Goal: Book appointment/travel/reservation

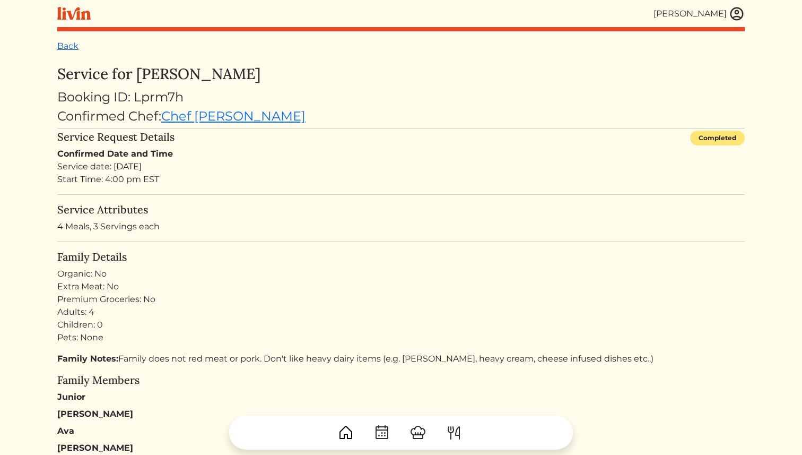
click at [70, 49] on link "Back" at bounding box center [67, 46] width 21 height 10
click at [70, 46] on link "Back" at bounding box center [67, 46] width 21 height 10
click at [71, 15] on img at bounding box center [73, 13] width 33 height 13
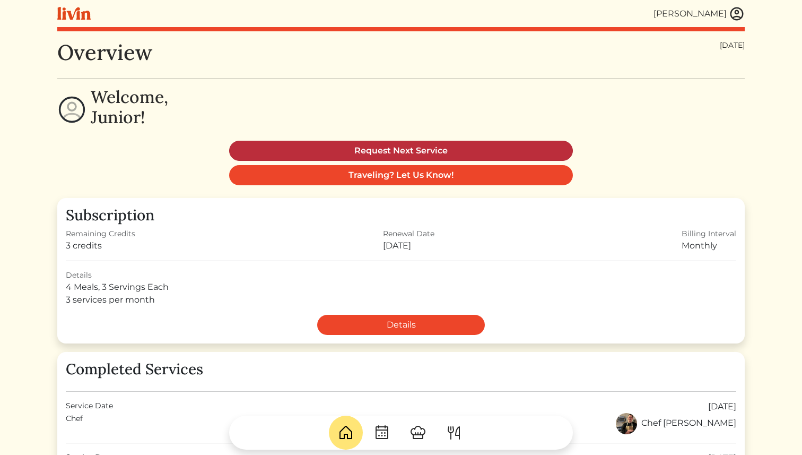
click at [358, 152] on link "Request Next Service" at bounding box center [401, 151] width 344 height 20
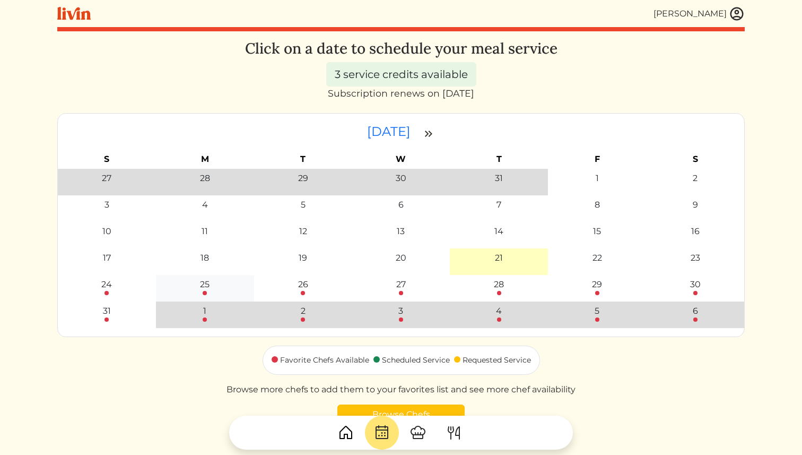
click at [202, 285] on div "25" at bounding box center [205, 284] width 10 height 13
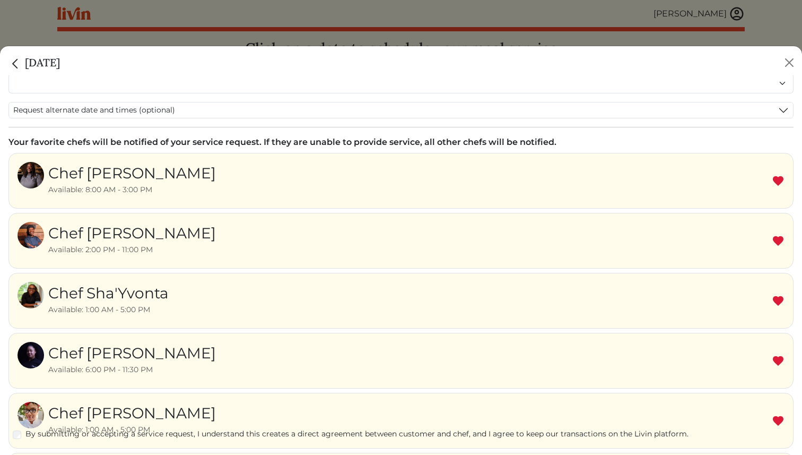
scroll to position [108, 0]
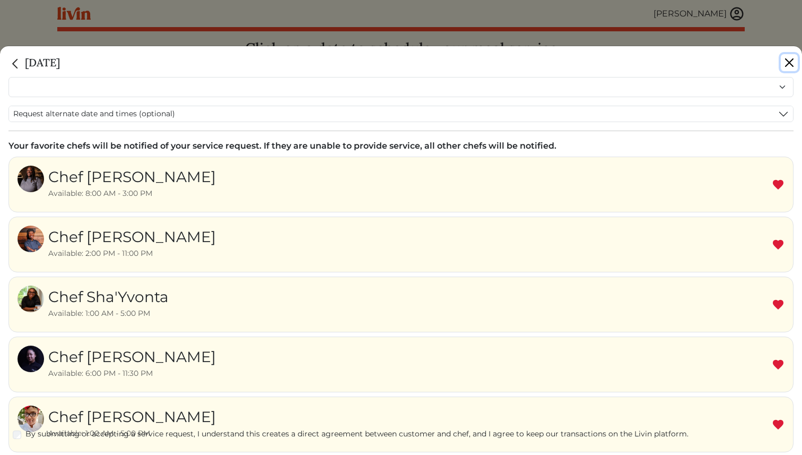
click at [792, 64] on button "Close" at bounding box center [789, 62] width 17 height 17
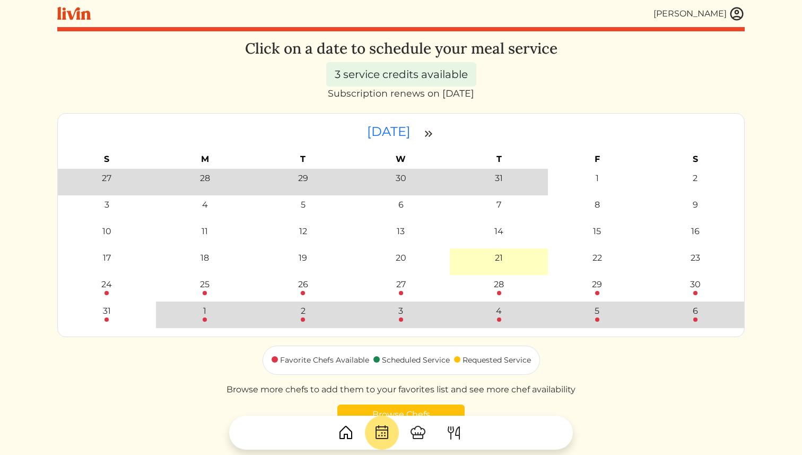
click at [418, 436] on img at bounding box center [418, 432] width 17 height 17
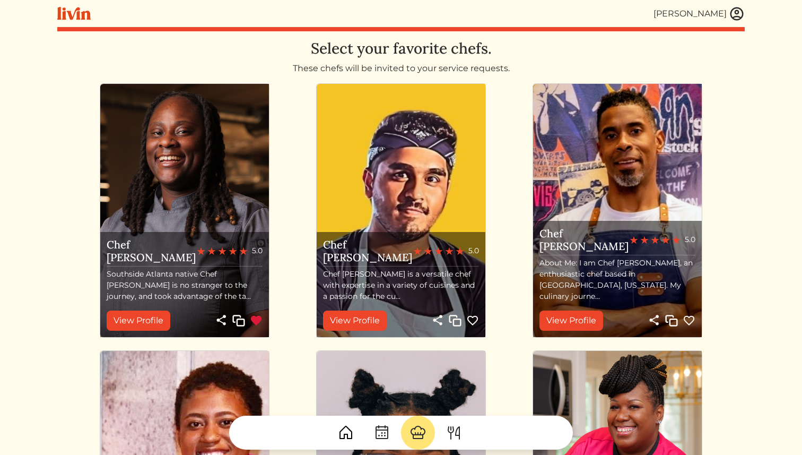
click at [256, 320] on img at bounding box center [256, 320] width 13 height 13
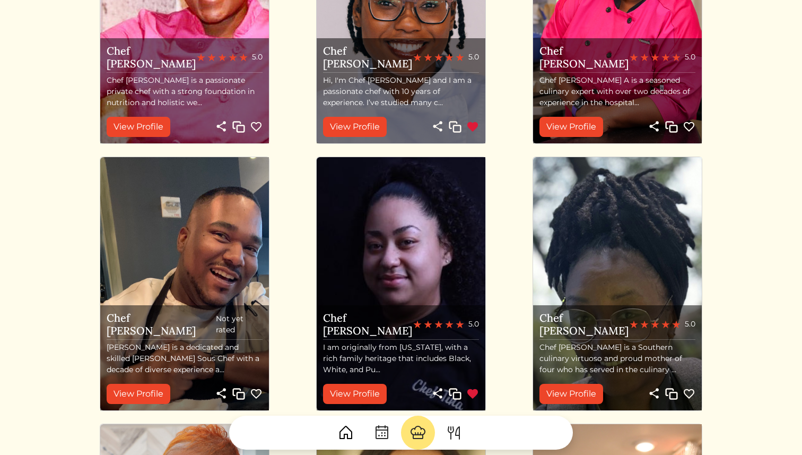
scroll to position [443, 0]
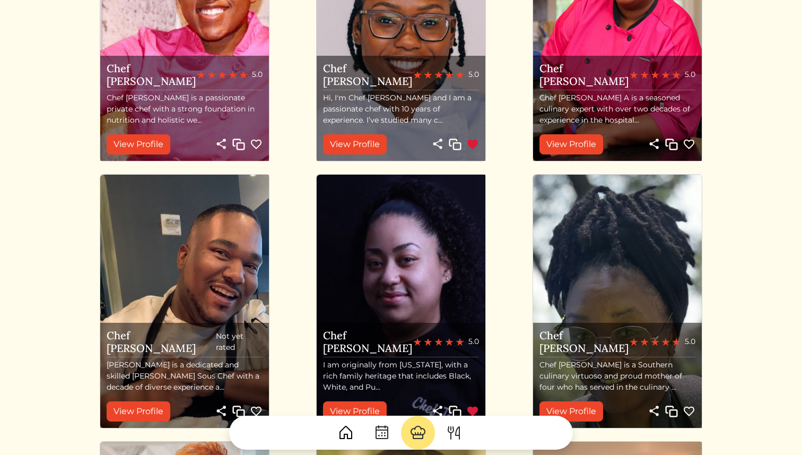
click at [475, 142] on img at bounding box center [472, 144] width 13 height 13
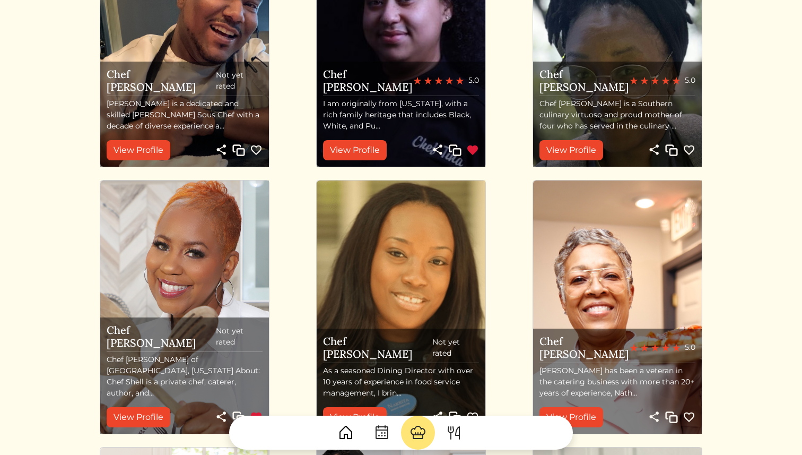
scroll to position [684, 0]
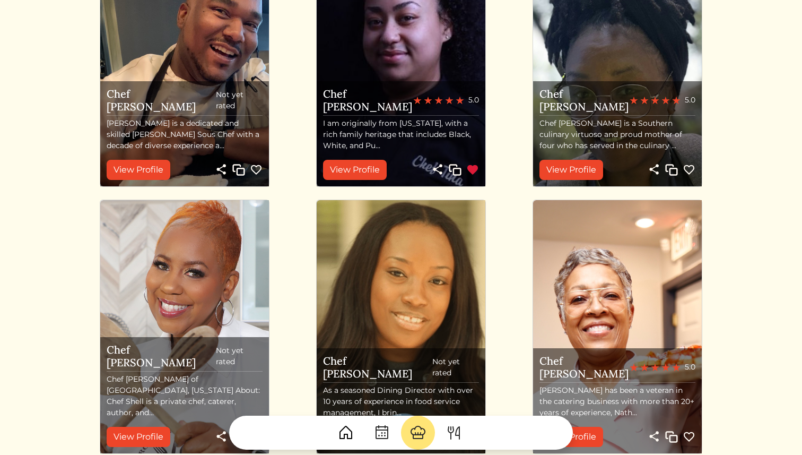
click at [474, 170] on img at bounding box center [472, 169] width 13 height 13
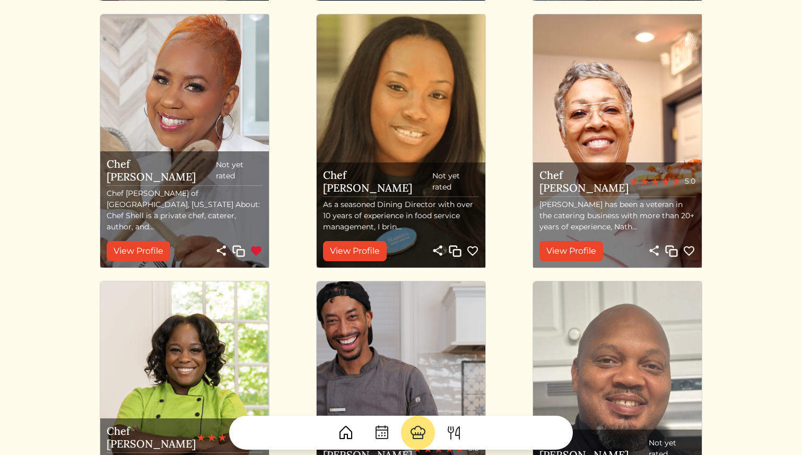
scroll to position [851, 0]
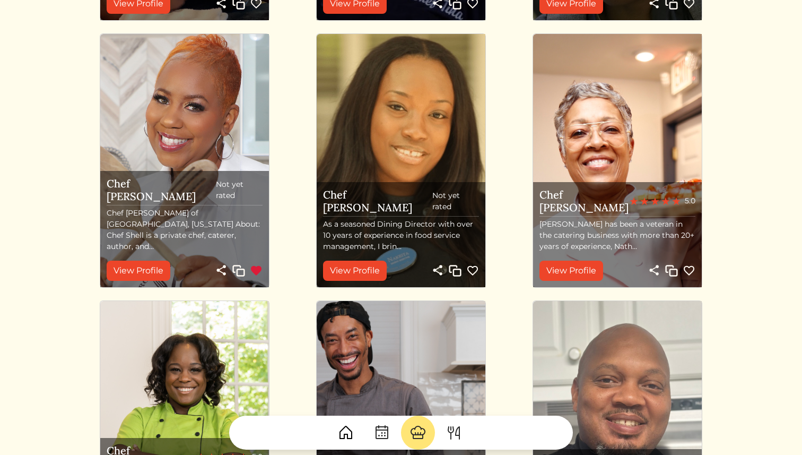
click at [261, 265] on img at bounding box center [256, 270] width 13 height 13
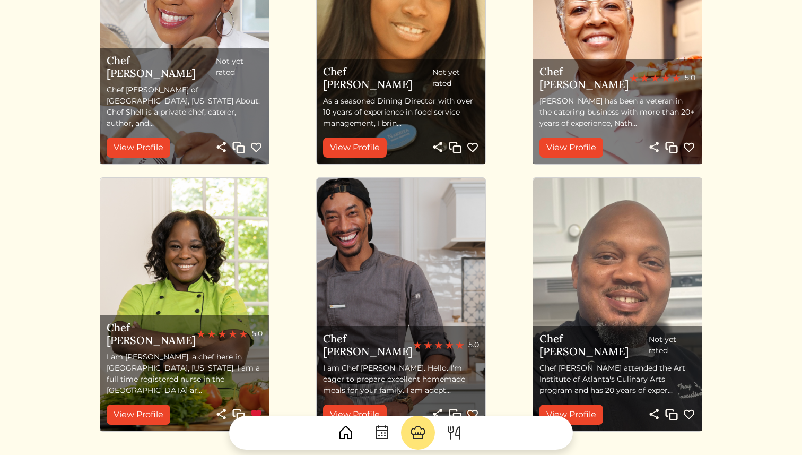
scroll to position [1137, 0]
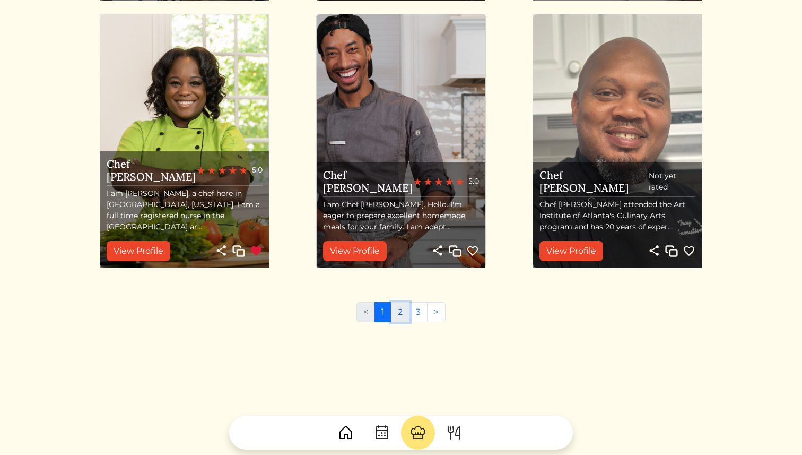
click at [403, 311] on link "2" at bounding box center [400, 312] width 19 height 20
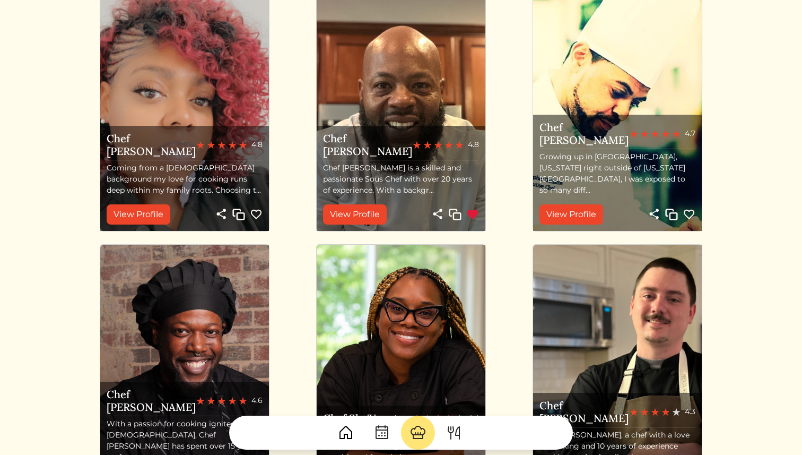
scroll to position [431, 0]
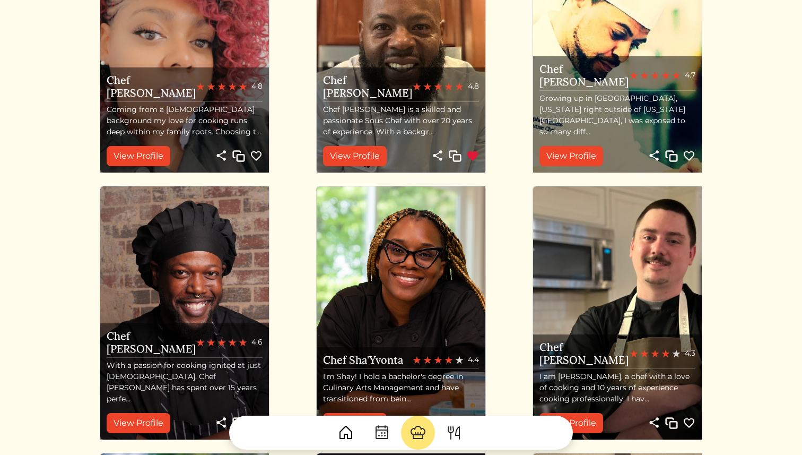
click at [472, 156] on img at bounding box center [472, 156] width 13 height 13
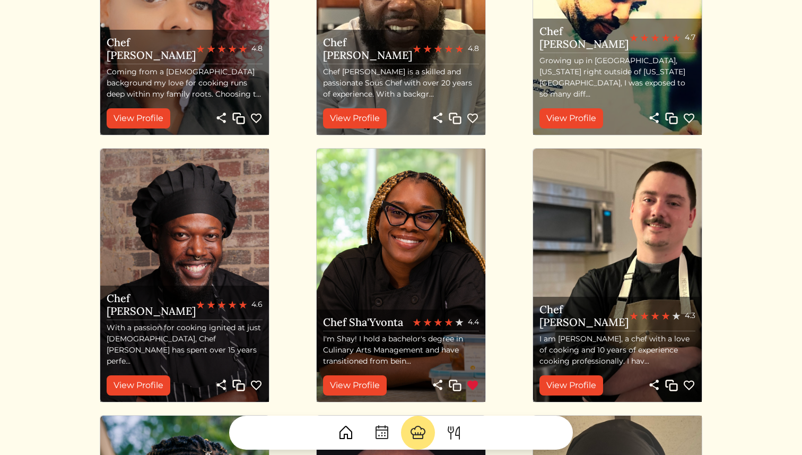
scroll to position [501, 0]
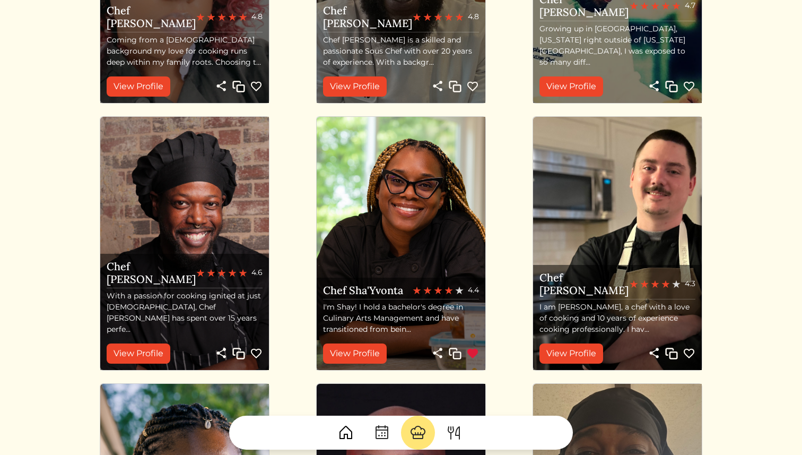
click at [690, 354] on img at bounding box center [689, 353] width 13 height 13
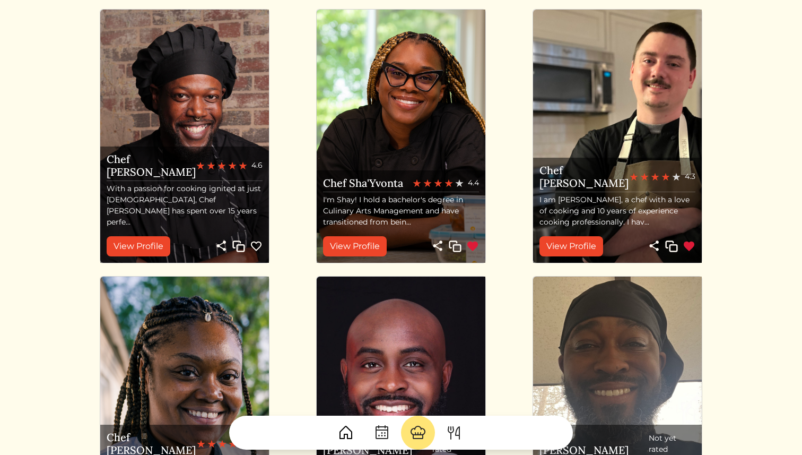
scroll to position [672, 0]
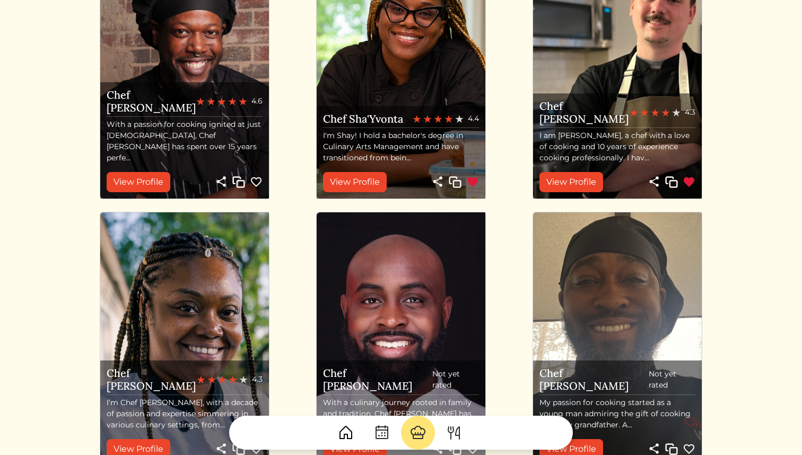
click at [471, 177] on img at bounding box center [472, 182] width 13 height 13
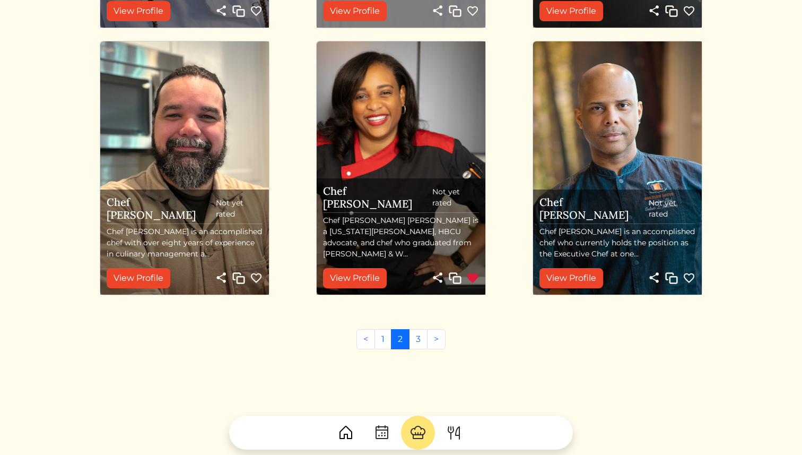
scroll to position [1137, 0]
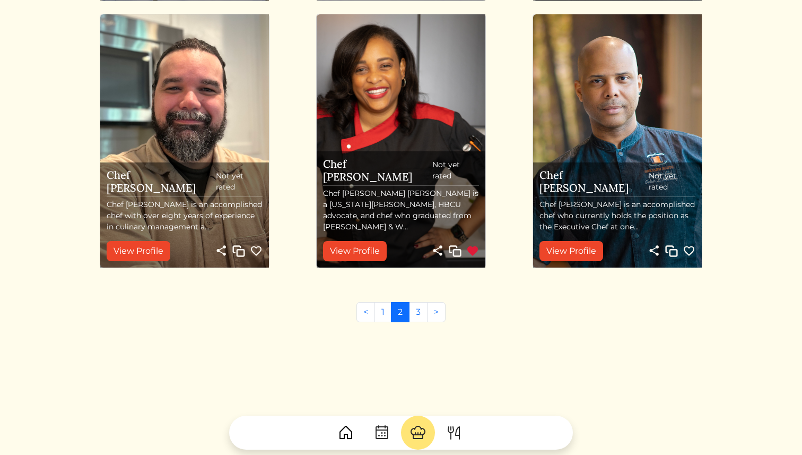
click at [469, 247] on img at bounding box center [472, 251] width 13 height 13
click at [417, 316] on link "3" at bounding box center [418, 312] width 19 height 20
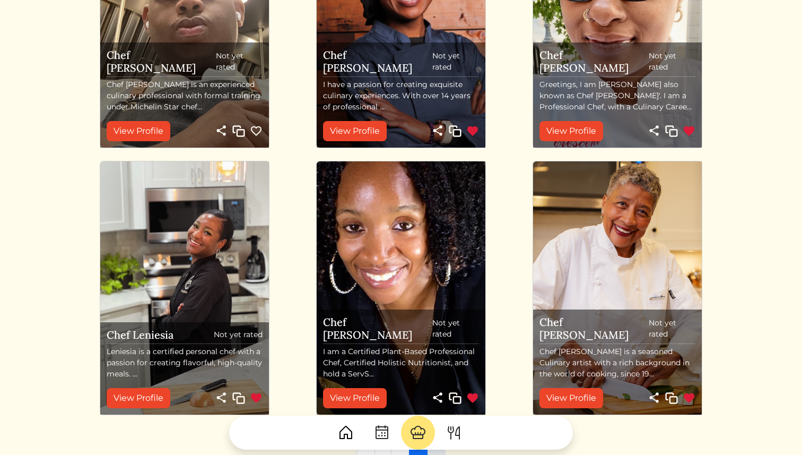
scroll to position [377, 0]
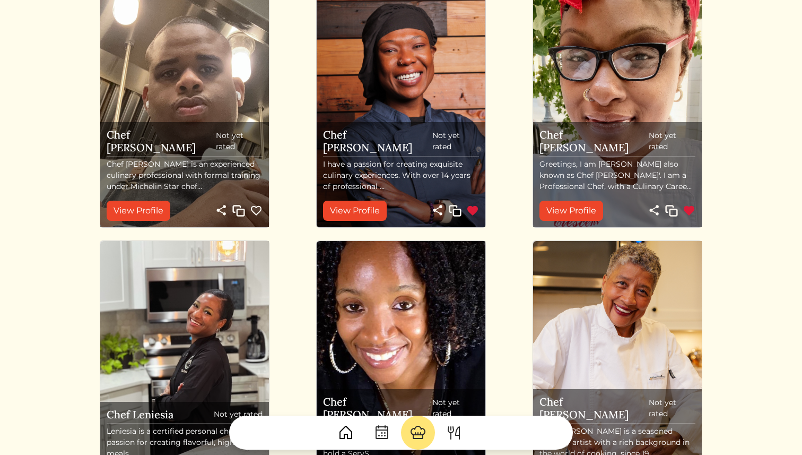
click at [472, 212] on img at bounding box center [472, 210] width 13 height 13
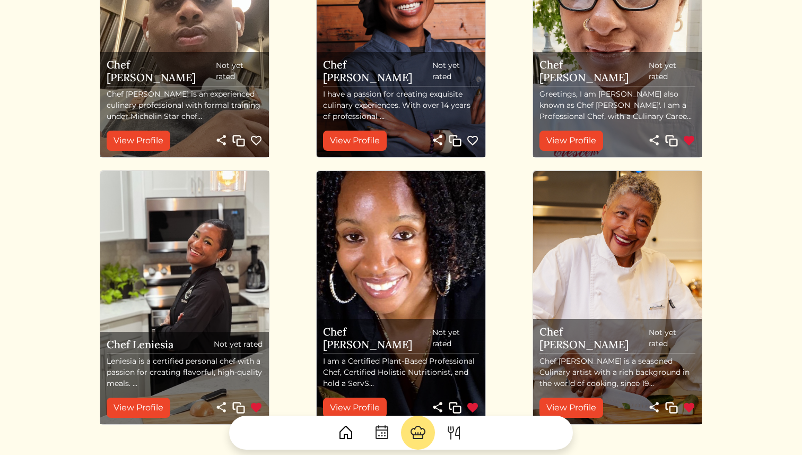
scroll to position [481, 0]
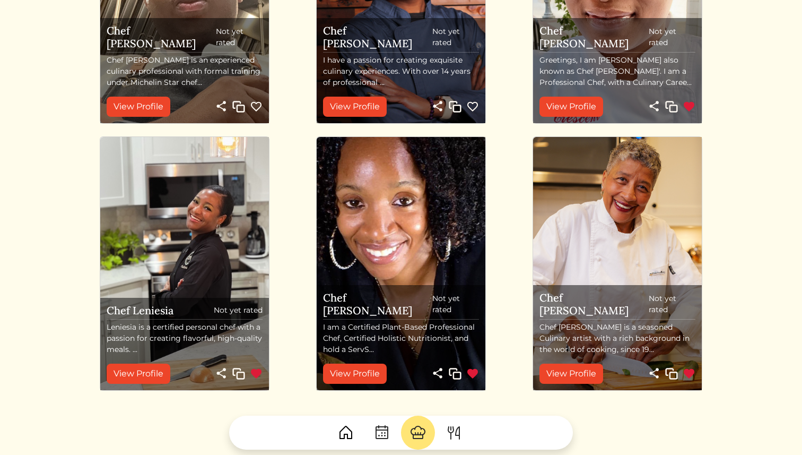
click at [691, 105] on img at bounding box center [689, 106] width 13 height 13
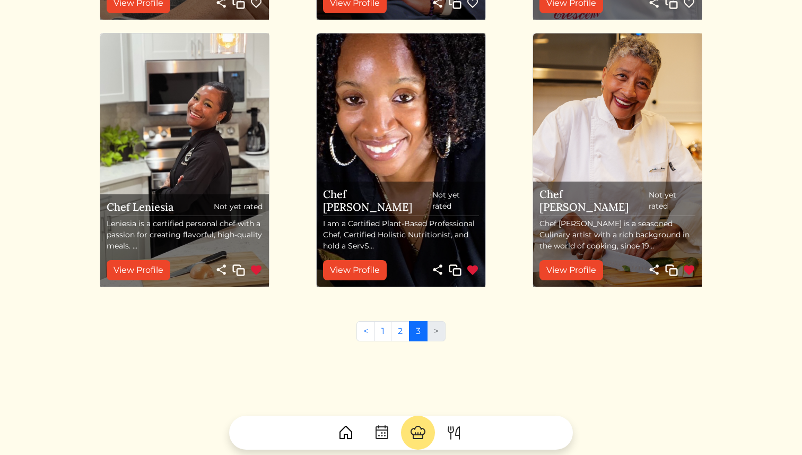
scroll to position [597, 0]
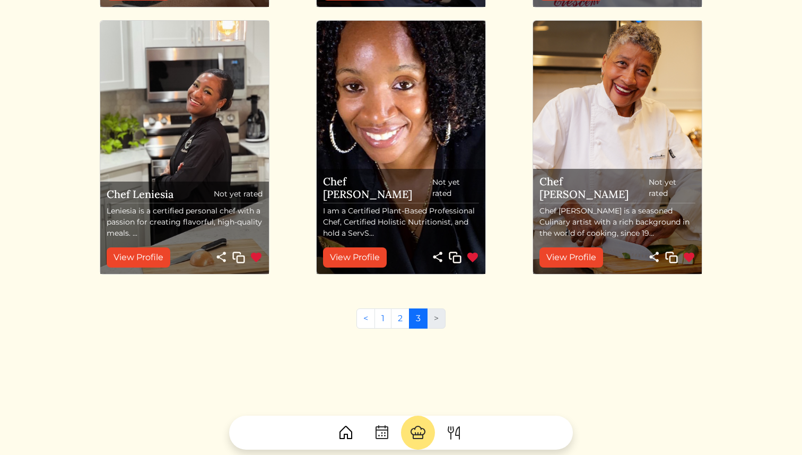
click at [690, 257] on img at bounding box center [689, 257] width 13 height 13
click at [478, 261] on img at bounding box center [472, 257] width 13 height 13
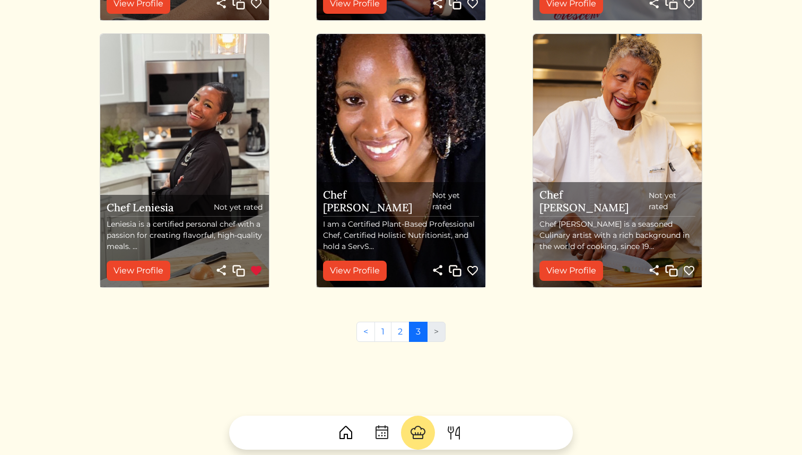
scroll to position [582, 0]
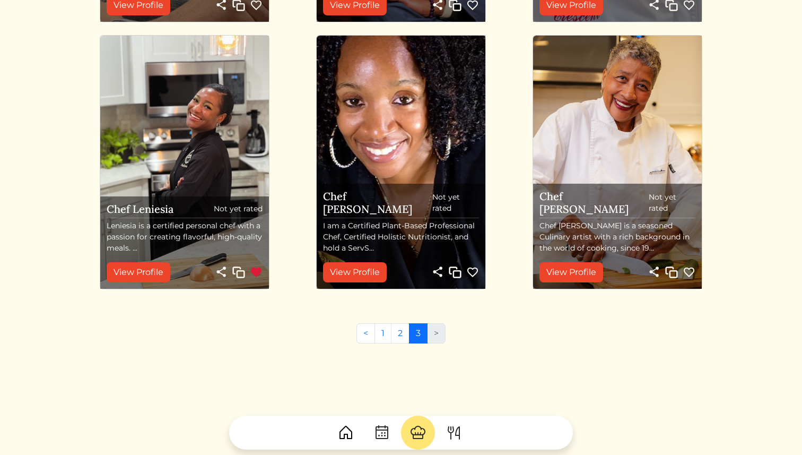
click at [254, 275] on img at bounding box center [256, 272] width 13 height 13
click at [420, 432] on img at bounding box center [418, 432] width 17 height 17
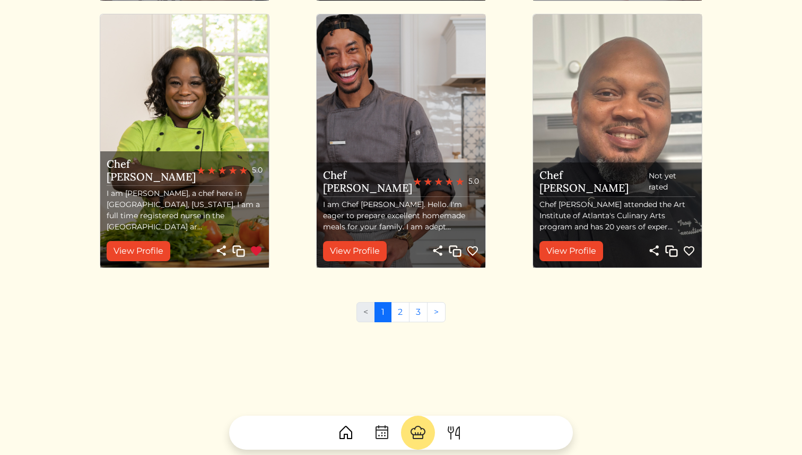
scroll to position [1134, 0]
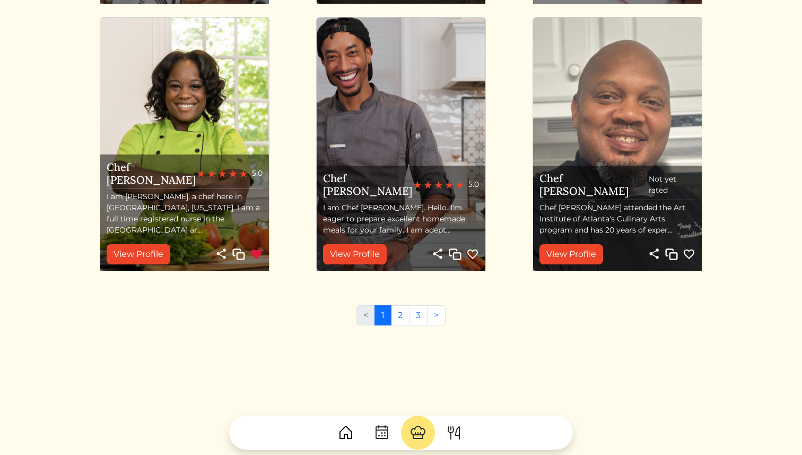
click at [346, 432] on img at bounding box center [345, 432] width 17 height 17
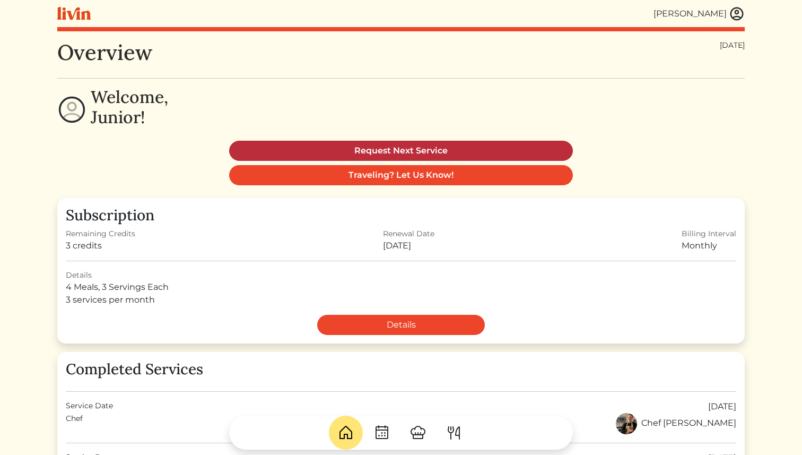
click at [371, 147] on link "Request Next Service" at bounding box center [401, 151] width 344 height 20
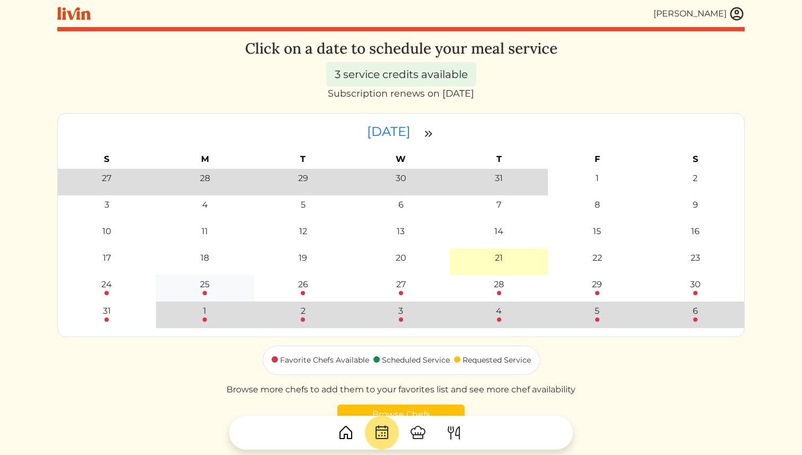
click at [209, 279] on div "25" at bounding box center [205, 284] width 10 height 13
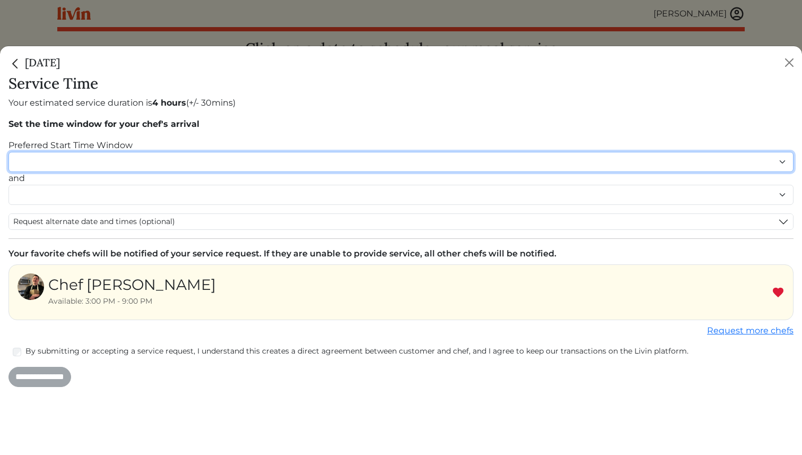
click at [86, 162] on select "******* ******* ******* ******* ******* ******* ******** ******** ******** ****…" at bounding box center [400, 162] width 785 height 20
select select "********"
click at [8, 152] on select "******* ******* ******* ******* ******* ******* ******** ******** ******** ****…" at bounding box center [400, 162] width 785 height 20
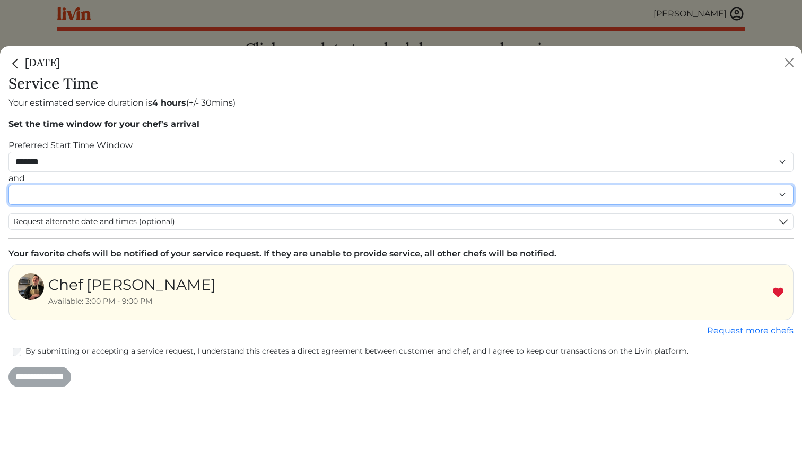
click at [42, 193] on select "******* ******* ******* ******* ******* ******* ******** ******** ******** ****…" at bounding box center [400, 195] width 785 height 20
click at [67, 196] on select "******* ******* ******* ******* ******* ******* ******** ******** ******** ****…" at bounding box center [400, 195] width 785 height 20
select select "********"
click at [8, 196] on select "******* ******* ******* ******* ******* ******* ******** ******** ******** ****…" at bounding box center [400, 195] width 785 height 20
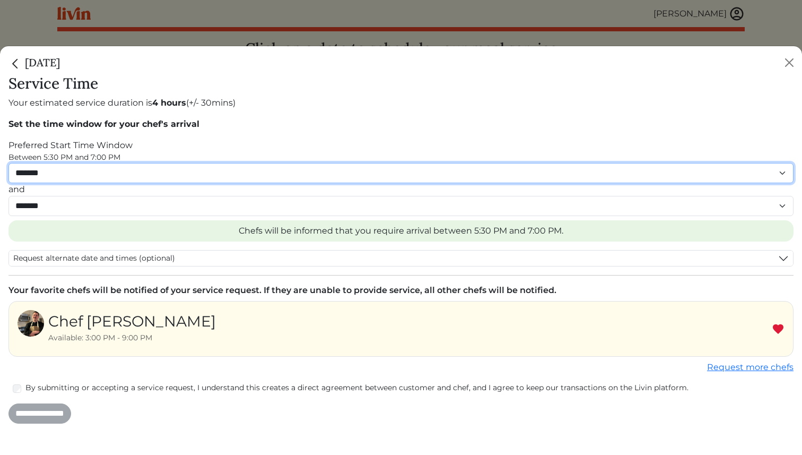
click at [66, 178] on select "******* ******* ******* ******* ******* ******* ******** ******** ******** ****…" at bounding box center [400, 173] width 785 height 20
select select "********"
click at [8, 163] on select "******* ******* ******* ******* ******* ******* ******** ******** ******** ****…" at bounding box center [400, 173] width 785 height 20
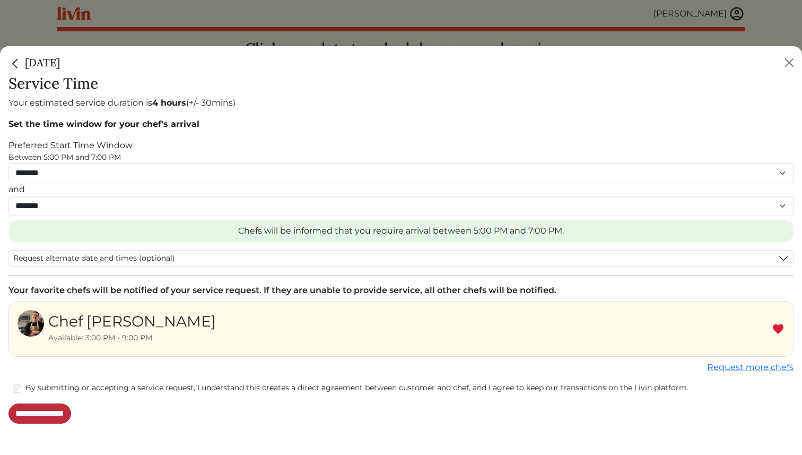
click at [68, 410] on input "**********" at bounding box center [39, 413] width 63 height 20
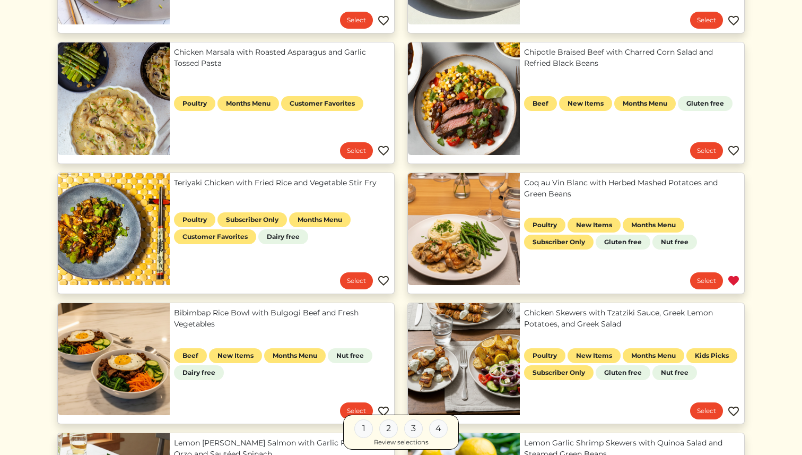
scroll to position [358, 0]
click at [256, 181] on link "Teriyaki Chicken with Fried Rice and Vegetable Stir Fry" at bounding box center [282, 182] width 216 height 11
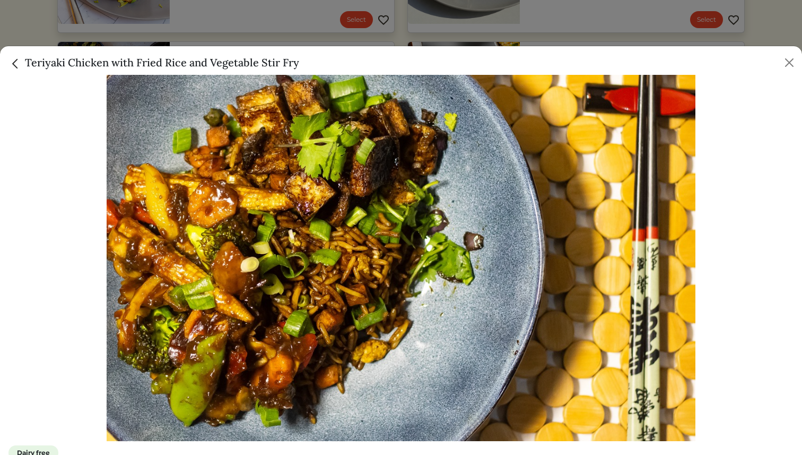
scroll to position [12, 0]
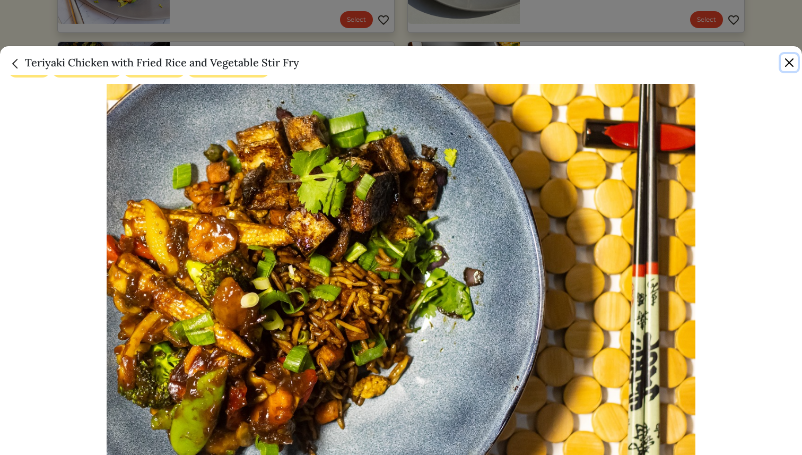
click at [788, 66] on button "Close" at bounding box center [789, 62] width 17 height 17
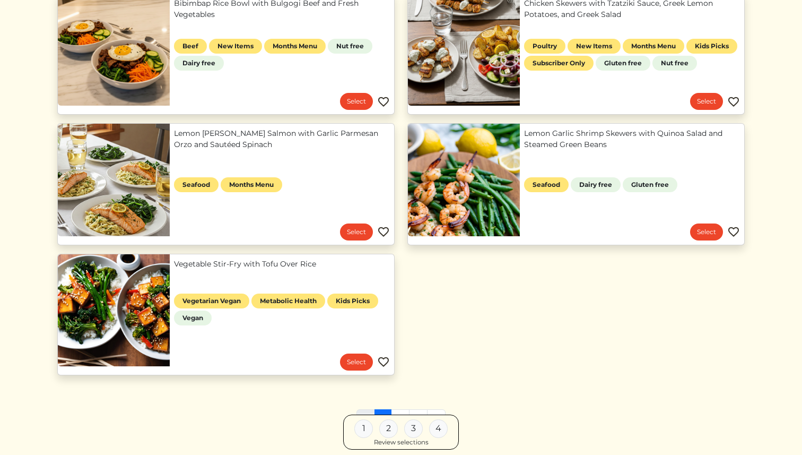
scroll to position [740, 0]
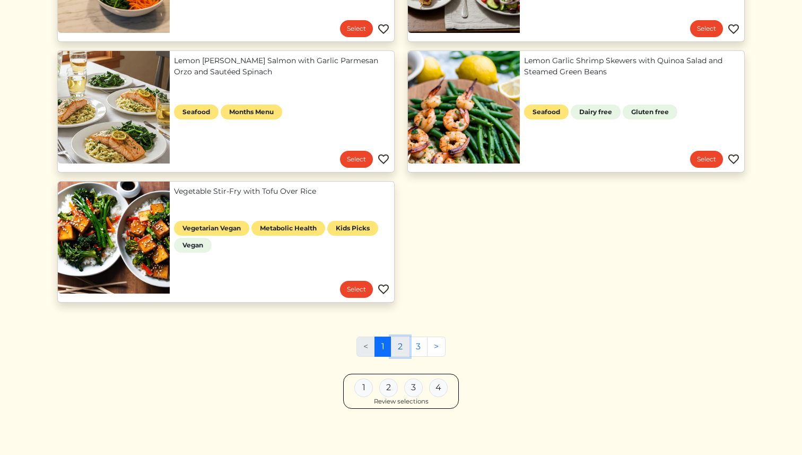
click at [398, 346] on link "2" at bounding box center [400, 346] width 19 height 20
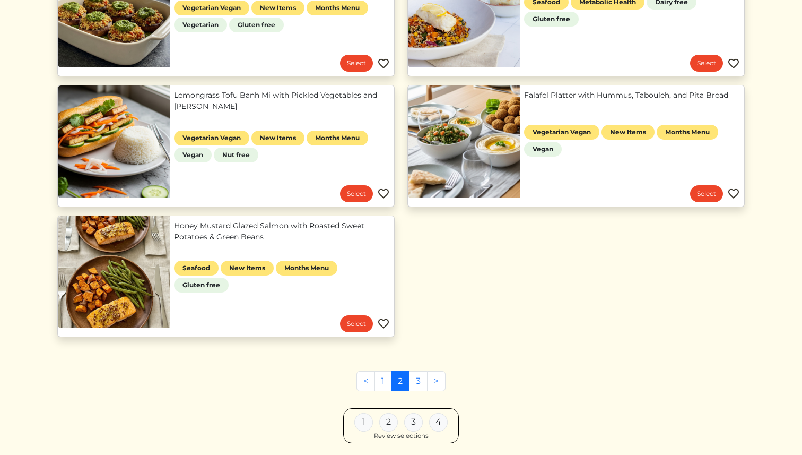
scroll to position [730, 0]
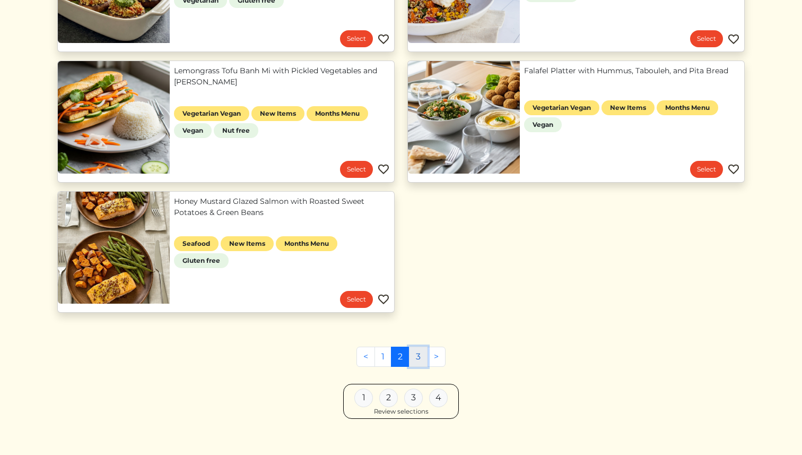
click at [416, 360] on link "3" at bounding box center [418, 356] width 19 height 20
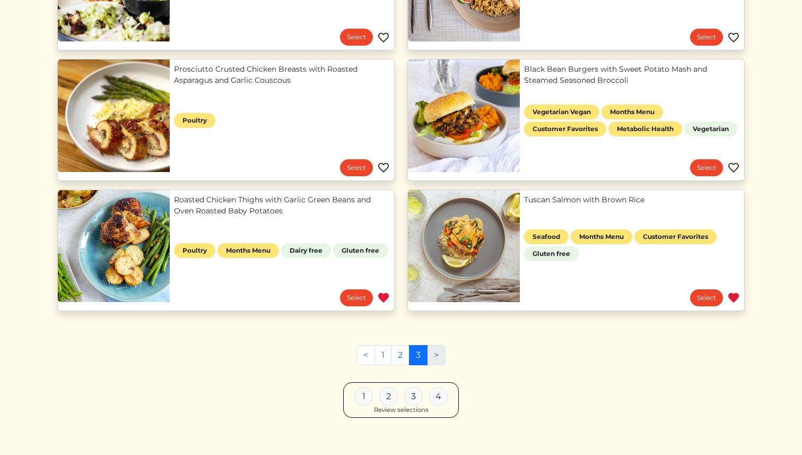
scroll to position [742, 0]
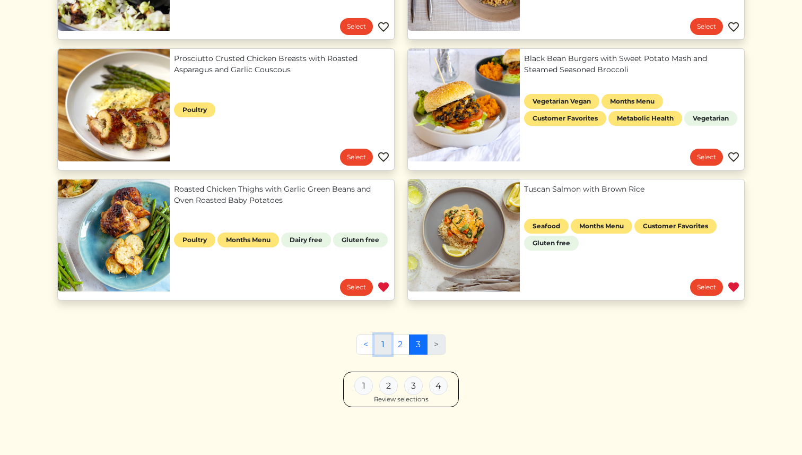
click at [385, 345] on link "1" at bounding box center [383, 344] width 17 height 20
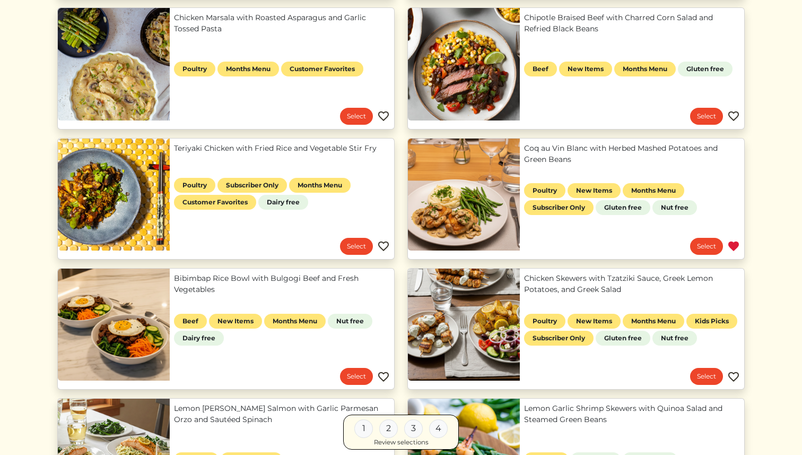
scroll to position [394, 0]
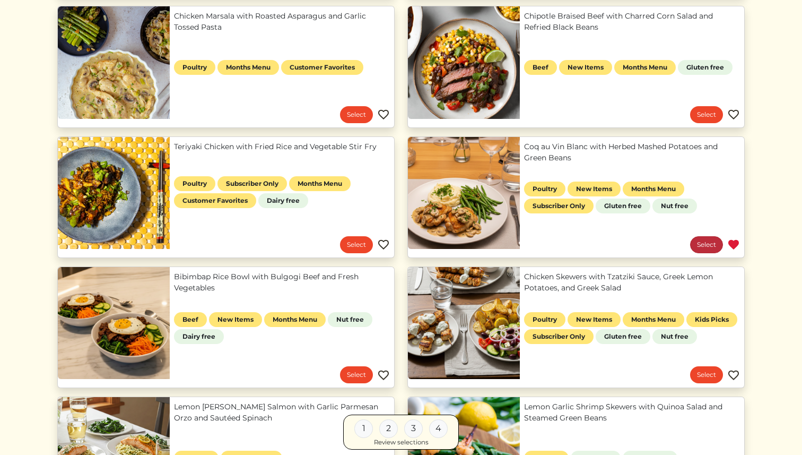
click at [702, 241] on link "Select" at bounding box center [706, 244] width 33 height 17
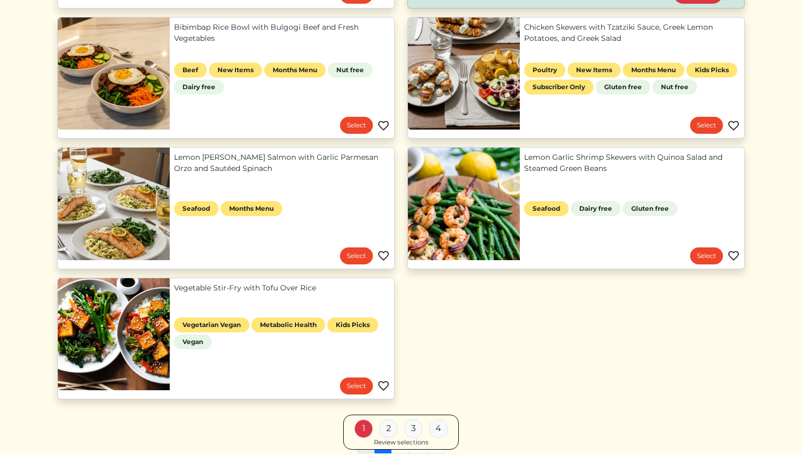
scroll to position [742, 0]
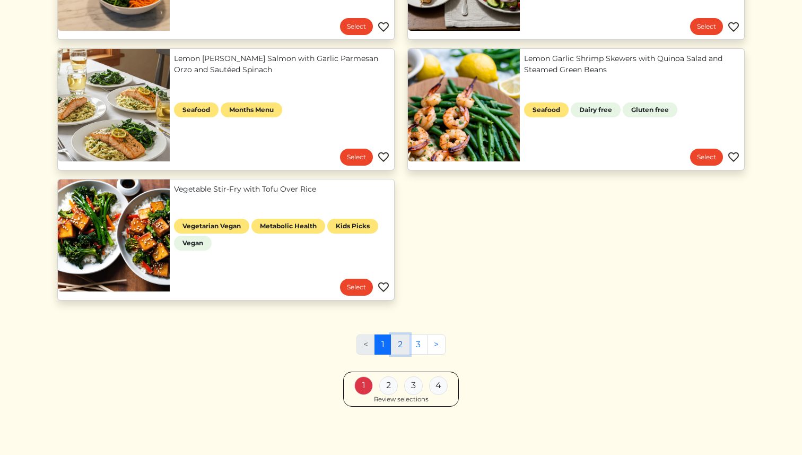
click at [402, 341] on link "2" at bounding box center [400, 344] width 19 height 20
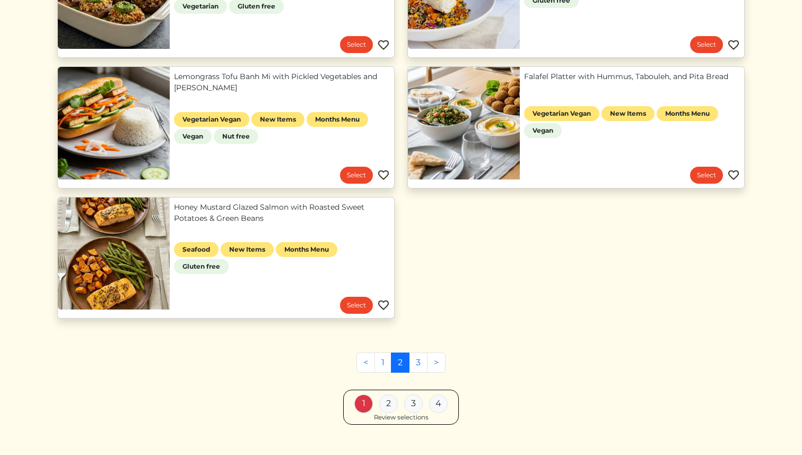
scroll to position [725, 0]
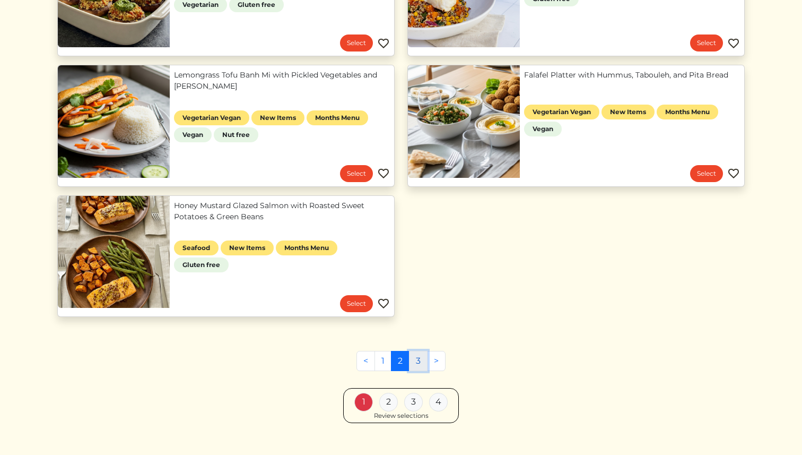
click at [415, 364] on link "3" at bounding box center [418, 361] width 19 height 20
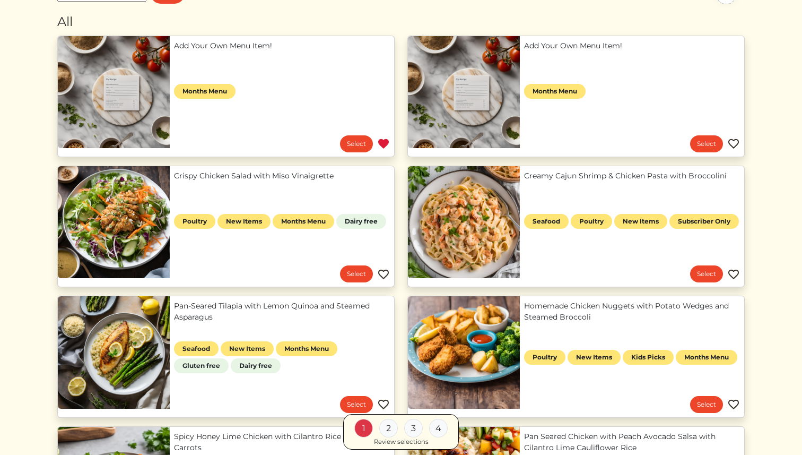
scroll to position [116, 0]
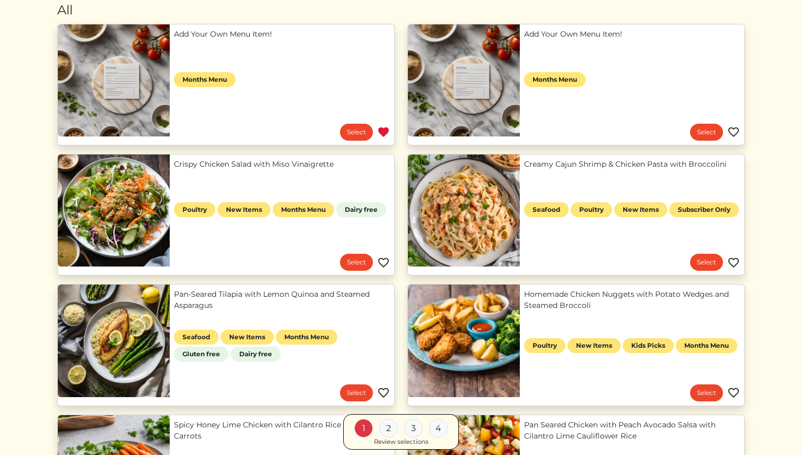
click at [174, 170] on link "Crispy Chicken Salad with Miso Vinaigrette" at bounding box center [282, 164] width 216 height 11
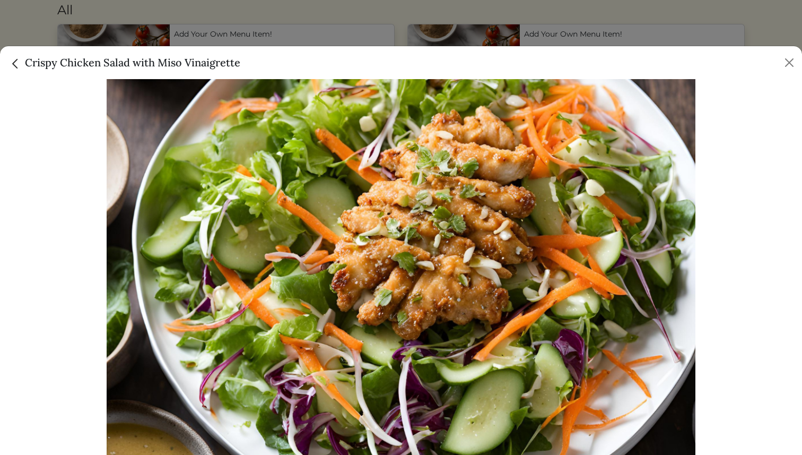
scroll to position [0, 0]
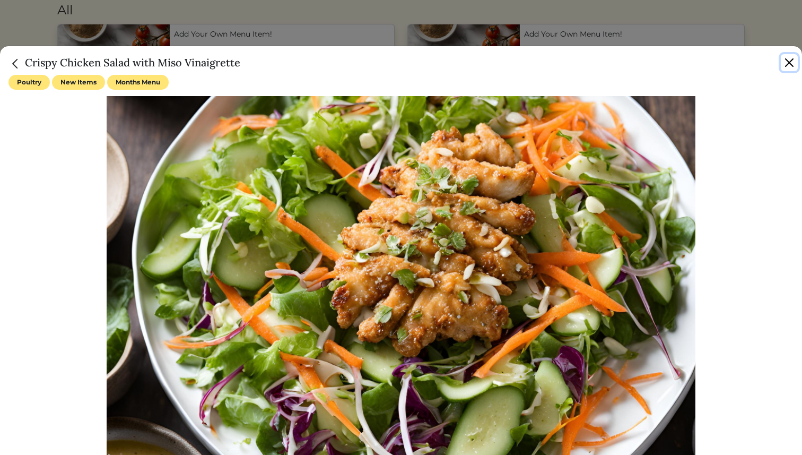
click at [791, 62] on button "Close" at bounding box center [789, 62] width 17 height 17
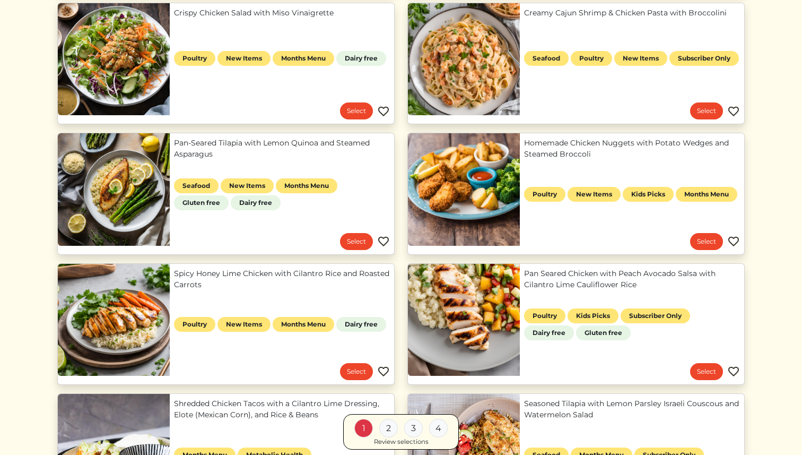
scroll to position [270, 0]
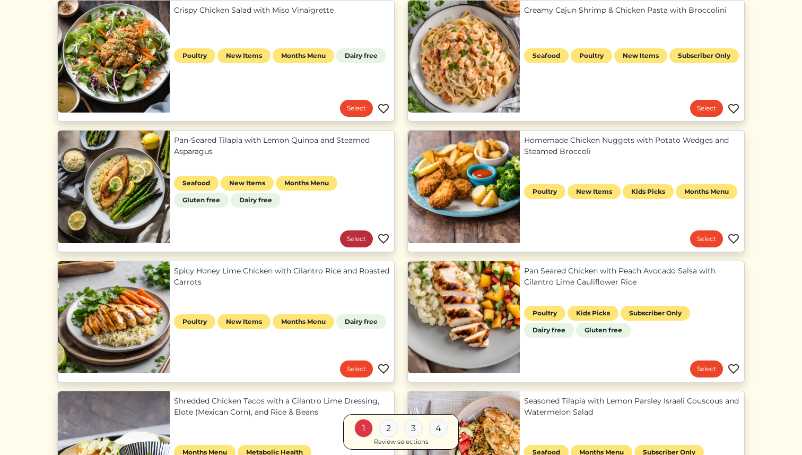
click at [358, 238] on link "Select" at bounding box center [356, 238] width 33 height 17
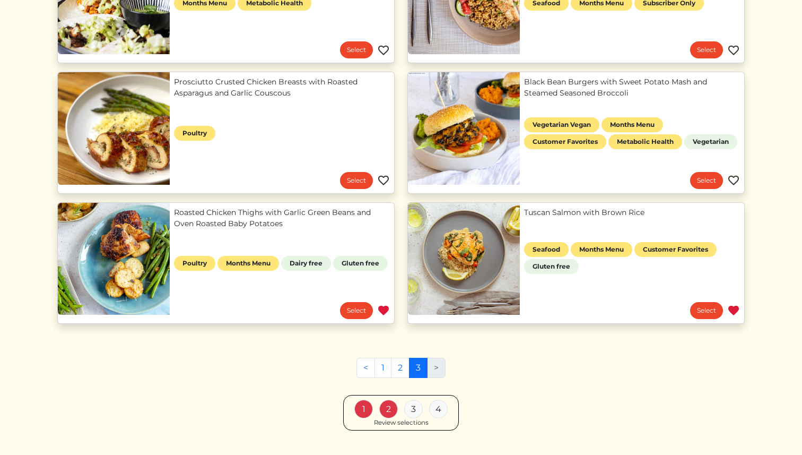
scroll to position [742, 0]
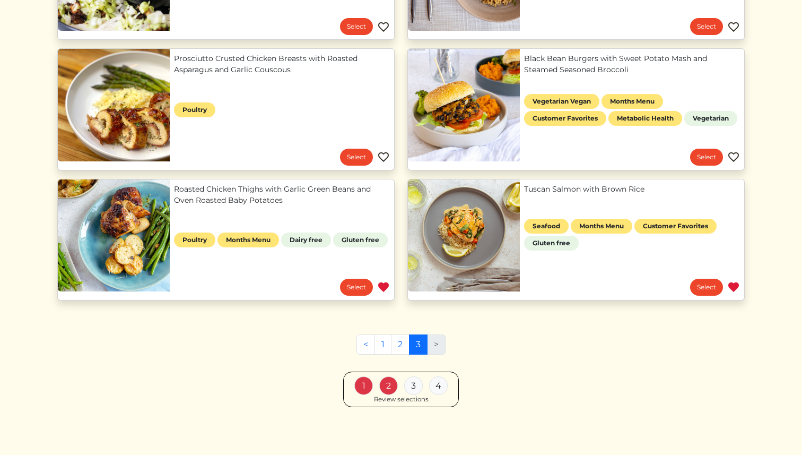
click at [405, 402] on div "Review selections" at bounding box center [401, 400] width 55 height 10
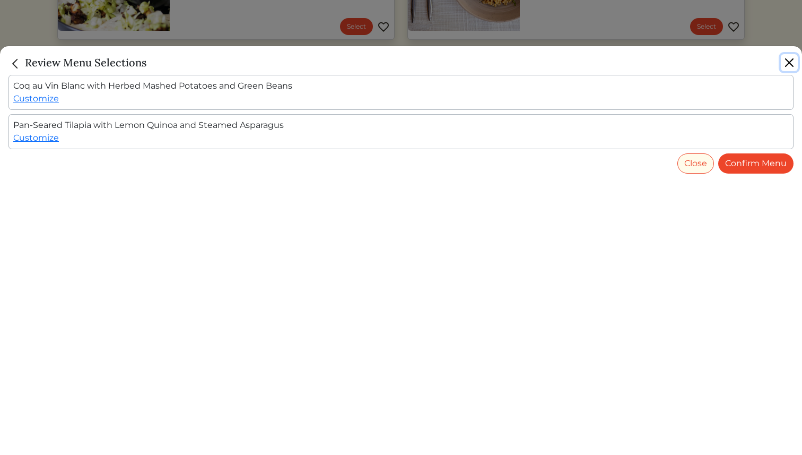
click at [786, 63] on button "Close" at bounding box center [789, 62] width 17 height 17
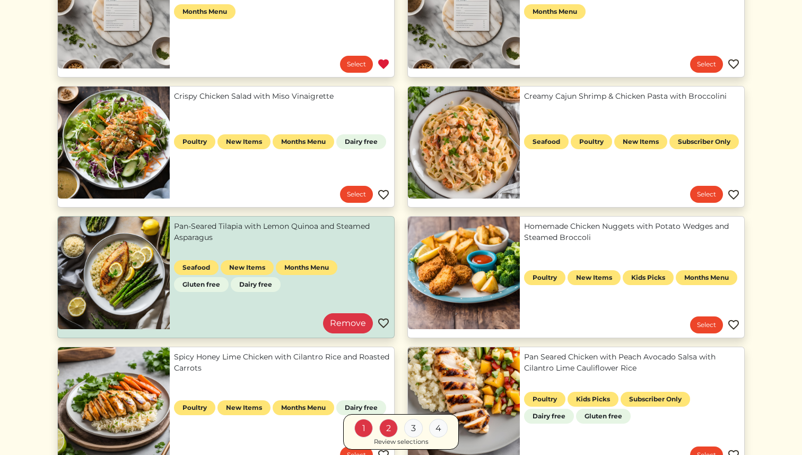
scroll to position [0, 0]
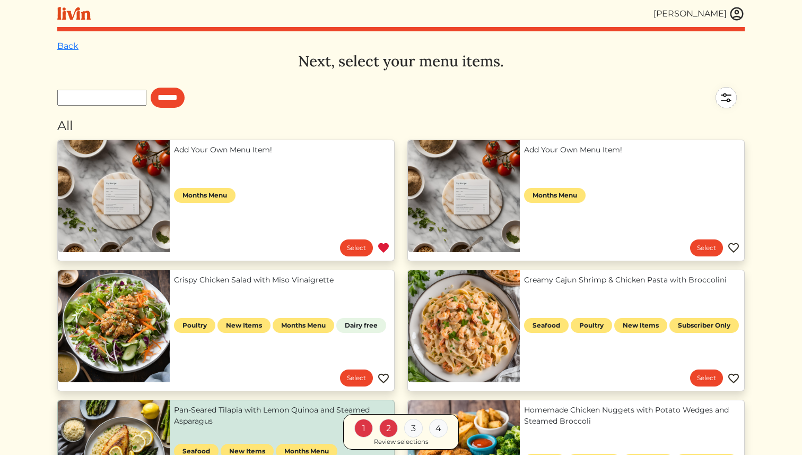
click at [255, 155] on link "Add Your Own Menu Item!" at bounding box center [282, 149] width 216 height 11
click at [582, 153] on link "Add Your Own Menu Item!" at bounding box center [632, 149] width 216 height 11
click at [697, 246] on link "Select" at bounding box center [706, 247] width 33 height 17
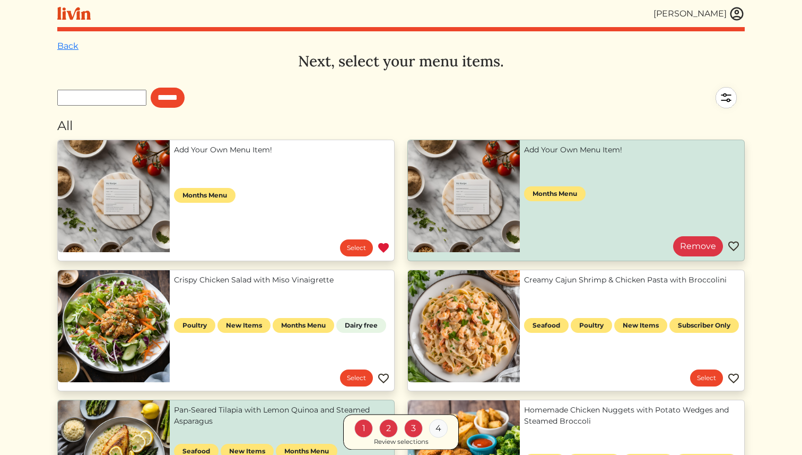
click at [706, 248] on link "Remove" at bounding box center [698, 246] width 50 height 20
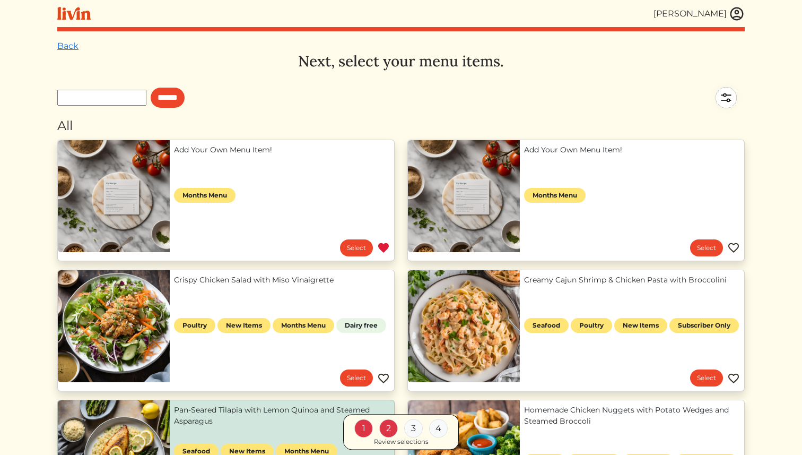
click at [706, 248] on link "Select" at bounding box center [706, 247] width 33 height 17
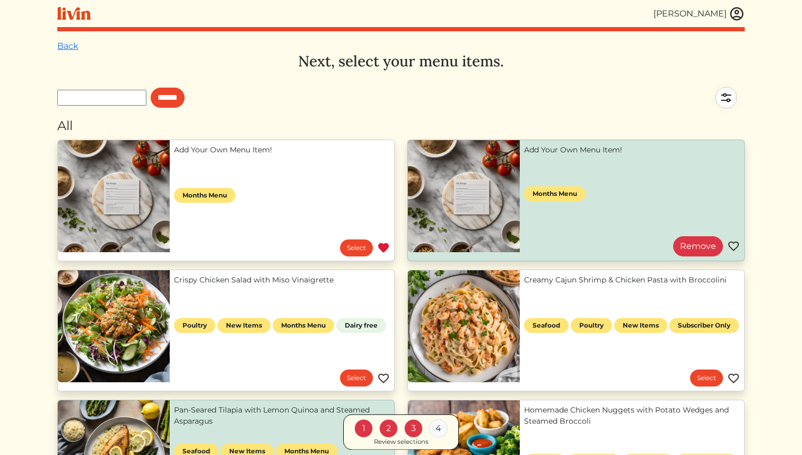
click at [593, 155] on link "Add Your Own Menu Item!" at bounding box center [632, 149] width 216 height 11
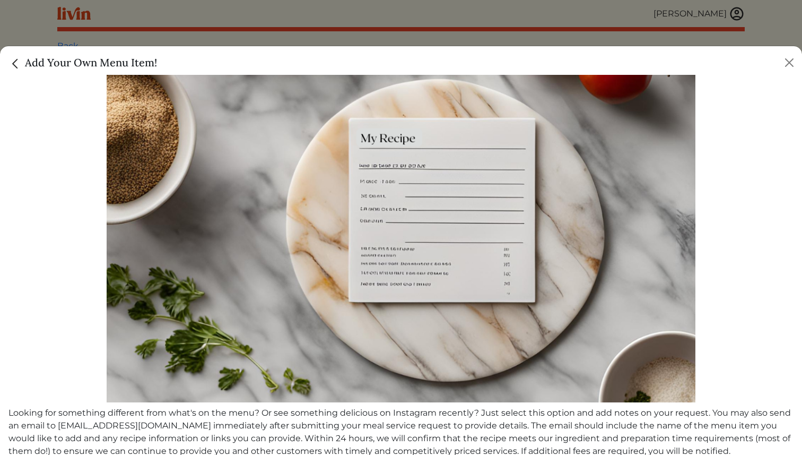
scroll to position [143, 0]
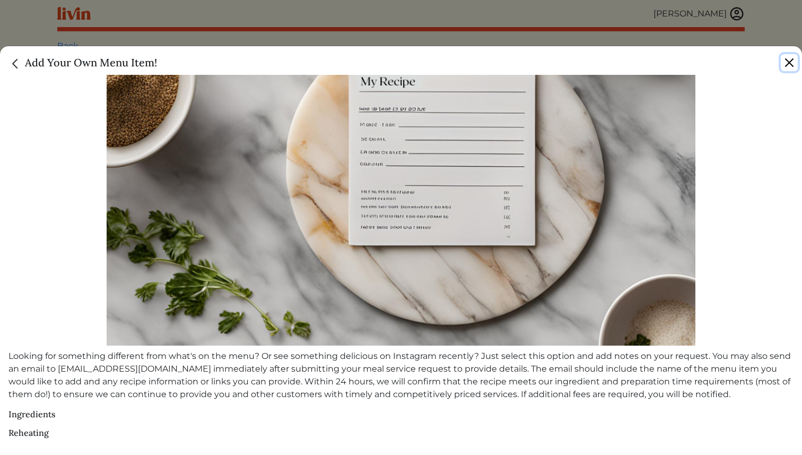
click at [793, 62] on button "Close" at bounding box center [789, 62] width 17 height 17
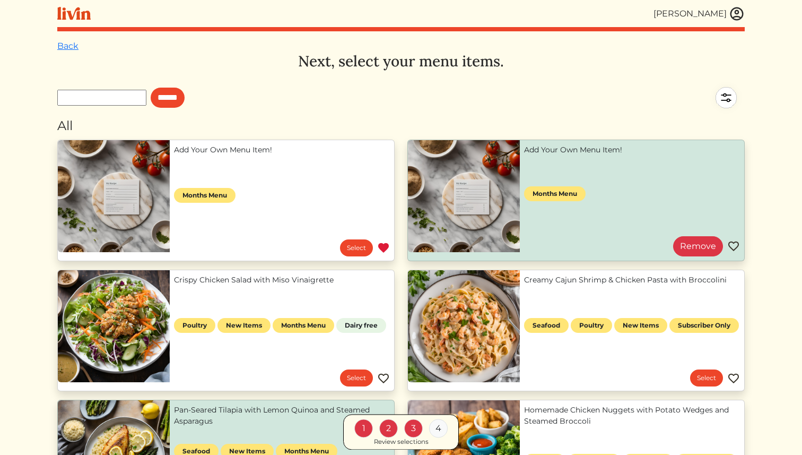
click at [363, 155] on link "Add Your Own Menu Item!" at bounding box center [282, 149] width 216 height 11
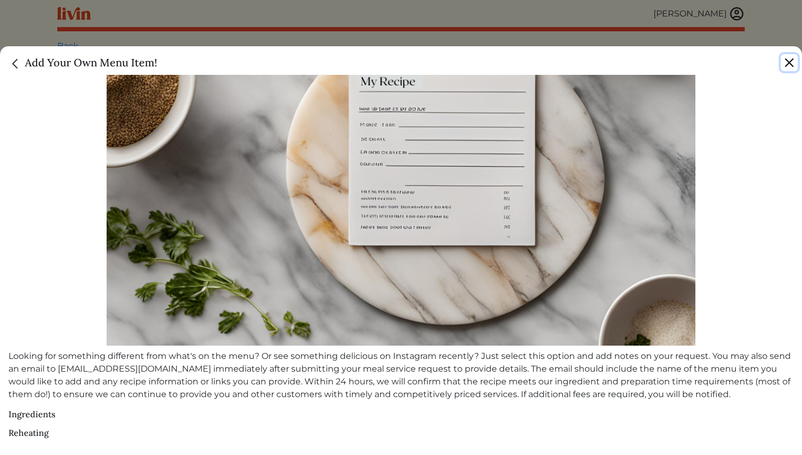
click at [795, 63] on button "Close" at bounding box center [789, 62] width 17 height 17
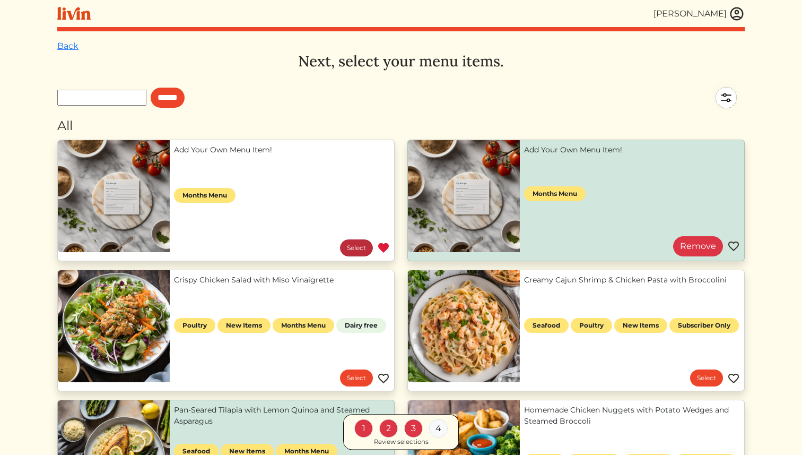
click at [359, 247] on link "Select" at bounding box center [356, 247] width 33 height 17
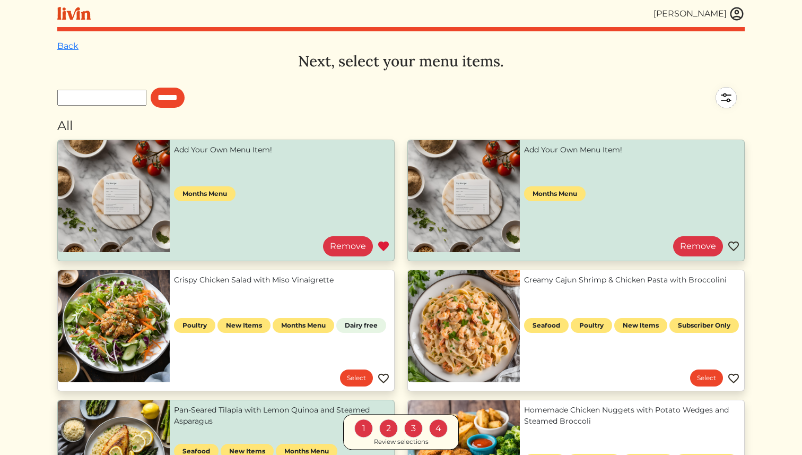
click at [424, 441] on div "Review selections" at bounding box center [401, 442] width 55 height 10
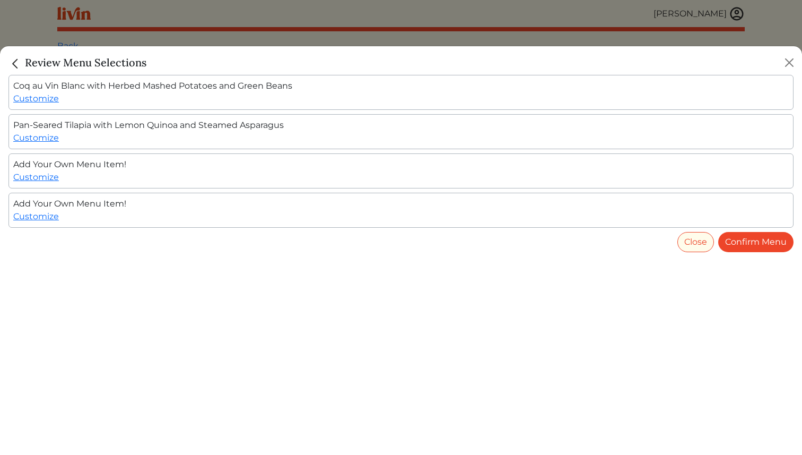
click at [703, 135] on div "Pan-Seared Tilapia with Lemon Quinoa and Steamed Asparagus Customize" at bounding box center [400, 131] width 785 height 35
click at [791, 64] on button "Close" at bounding box center [789, 62] width 17 height 17
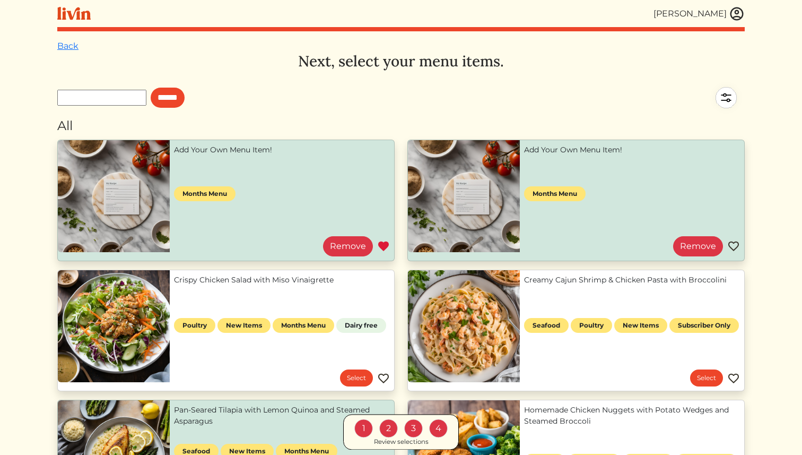
click at [415, 130] on div "All" at bounding box center [401, 125] width 688 height 19
click at [537, 91] on div "******" at bounding box center [401, 97] width 688 height 37
click at [65, 45] on link "Back" at bounding box center [67, 46] width 21 height 10
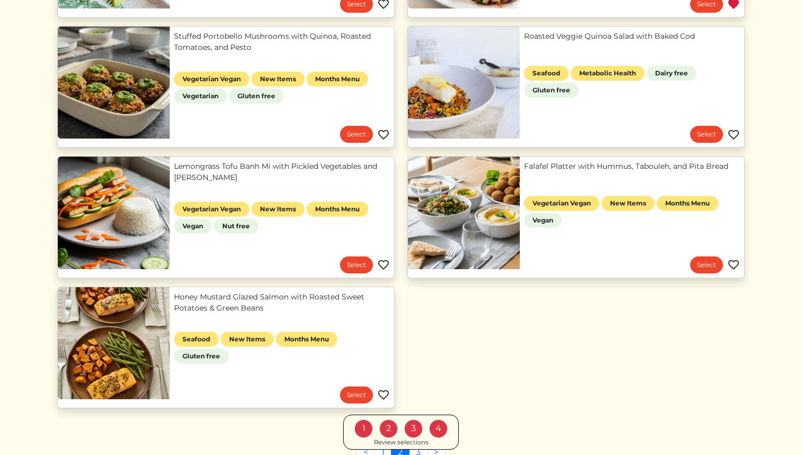
scroll to position [742, 0]
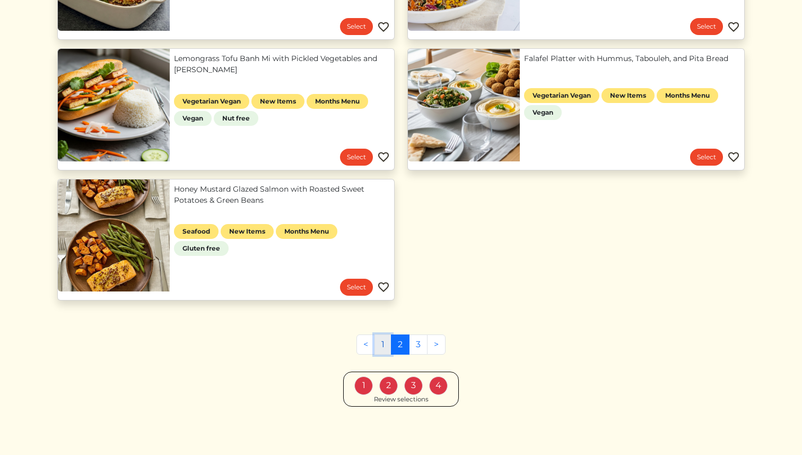
click at [383, 342] on link "1" at bounding box center [383, 344] width 17 height 20
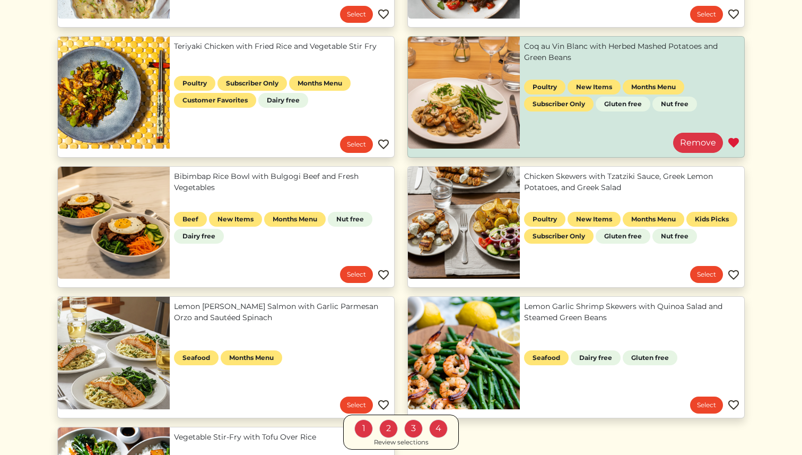
scroll to position [488, 0]
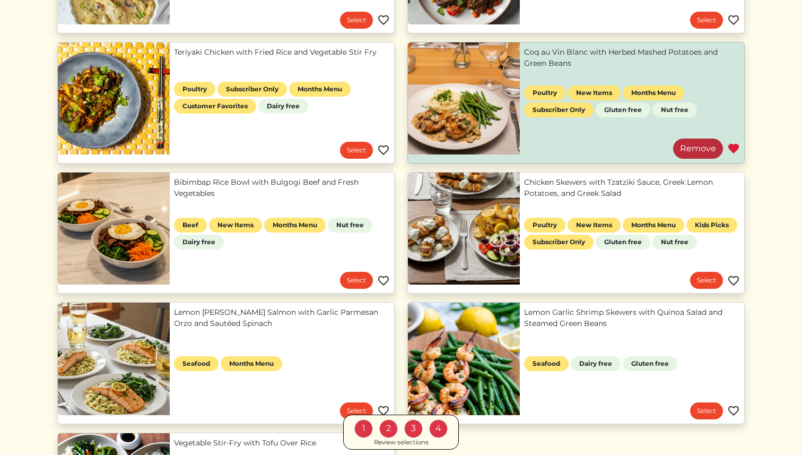
click at [712, 154] on link "Remove" at bounding box center [698, 148] width 50 height 20
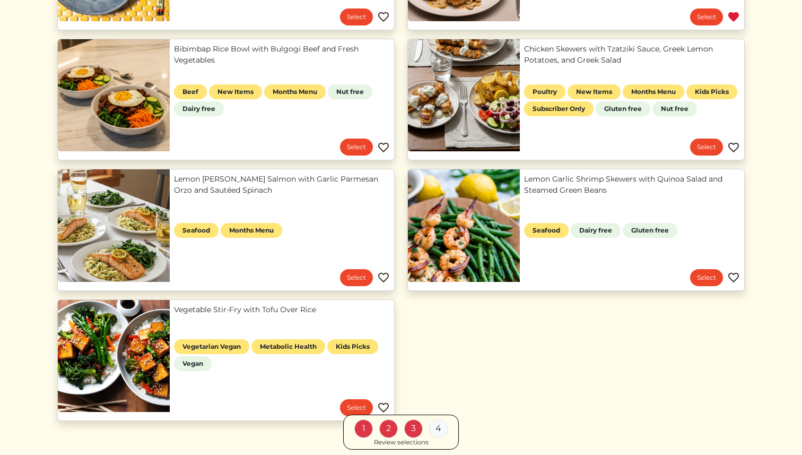
scroll to position [735, 0]
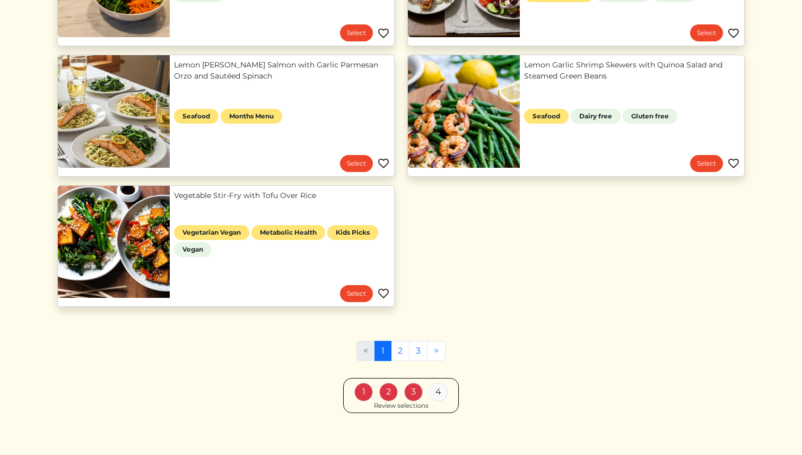
click at [420, 404] on div "Review selections" at bounding box center [401, 406] width 55 height 10
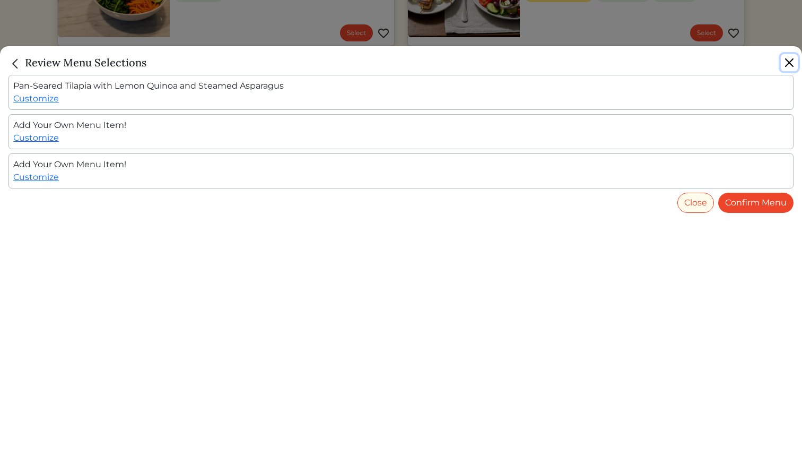
click at [793, 66] on button "Close" at bounding box center [789, 62] width 17 height 17
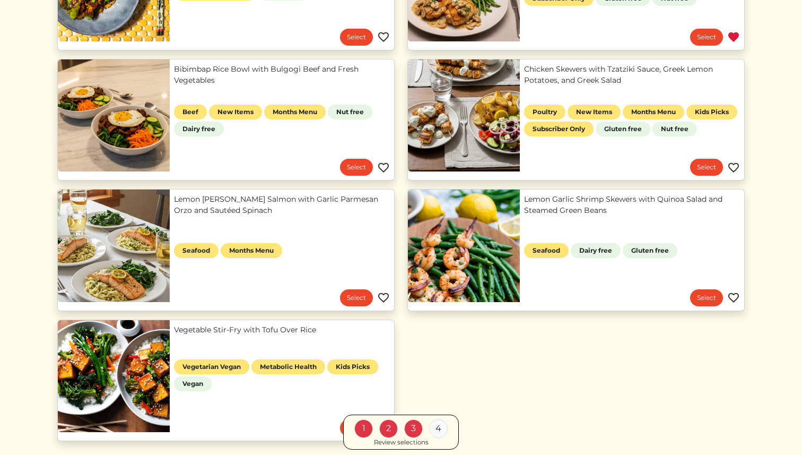
scroll to position [713, 0]
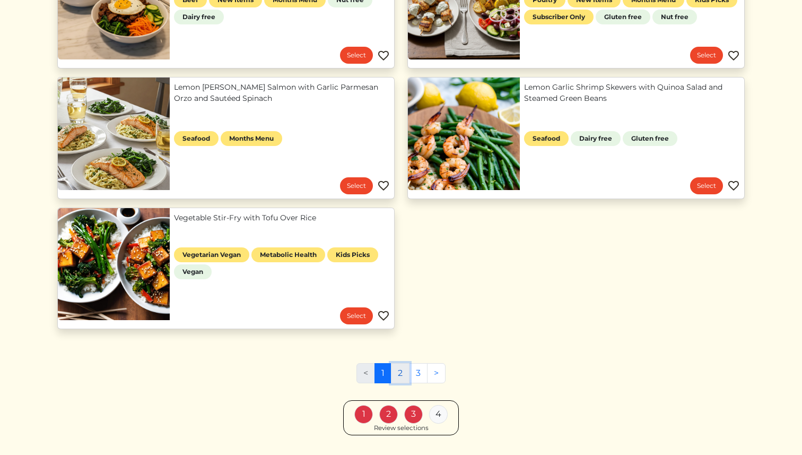
click at [398, 373] on link "2" at bounding box center [400, 373] width 19 height 20
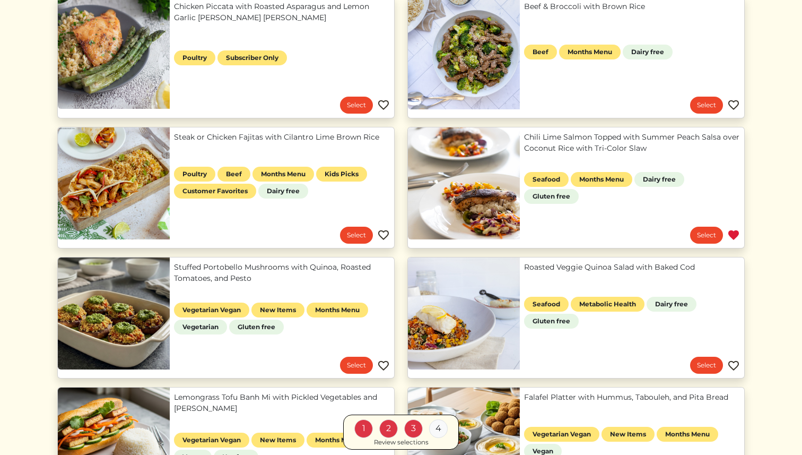
scroll to position [409, 0]
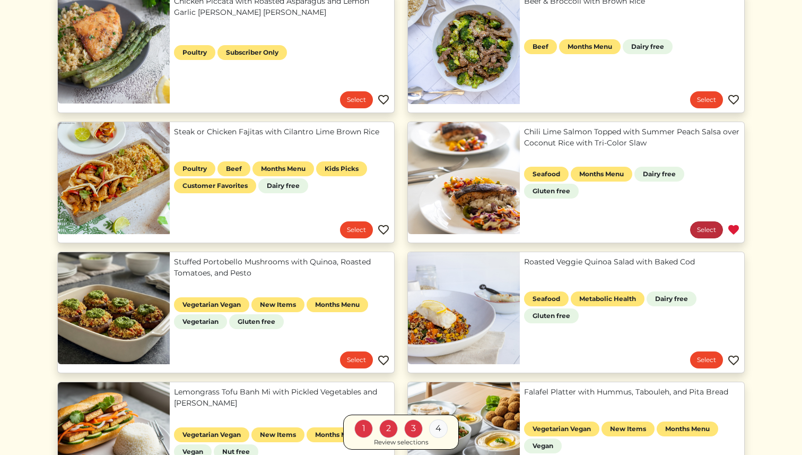
click at [705, 233] on link "Select" at bounding box center [706, 229] width 33 height 17
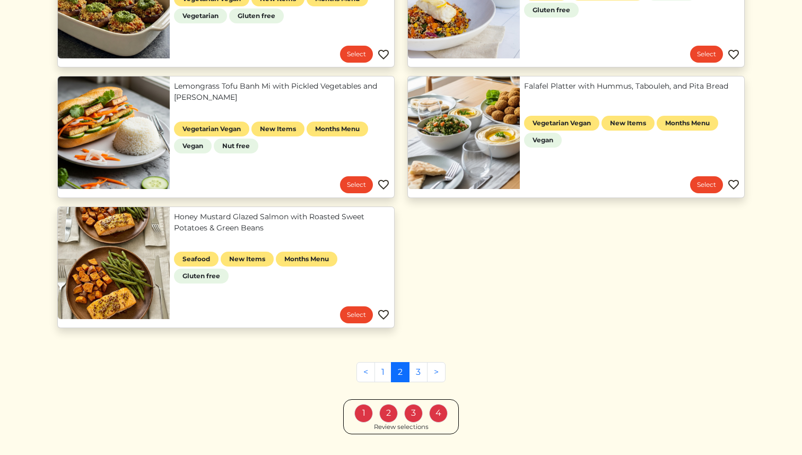
scroll to position [742, 0]
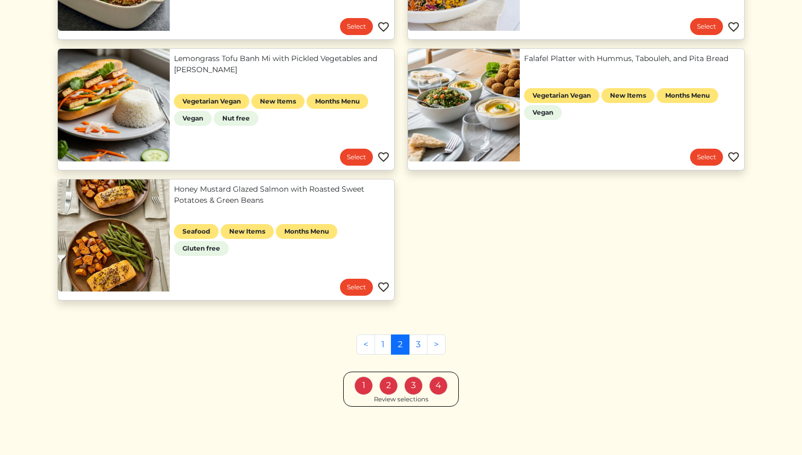
click at [417, 397] on div "Review selections" at bounding box center [401, 400] width 55 height 10
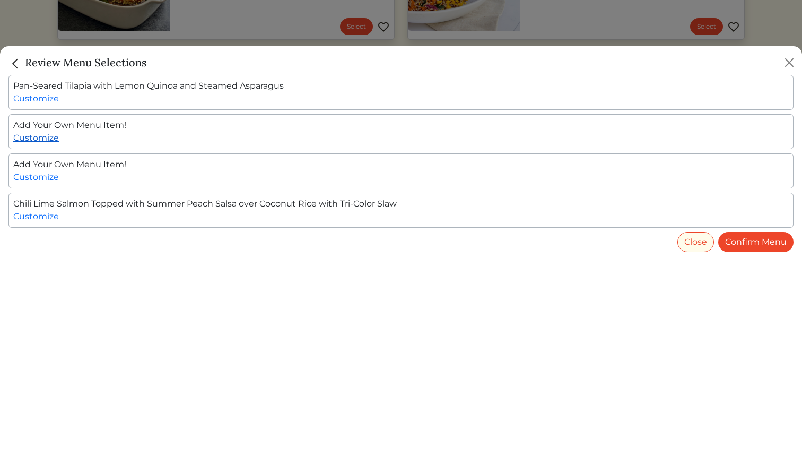
click at [40, 137] on link "Customize" at bounding box center [36, 138] width 46 height 10
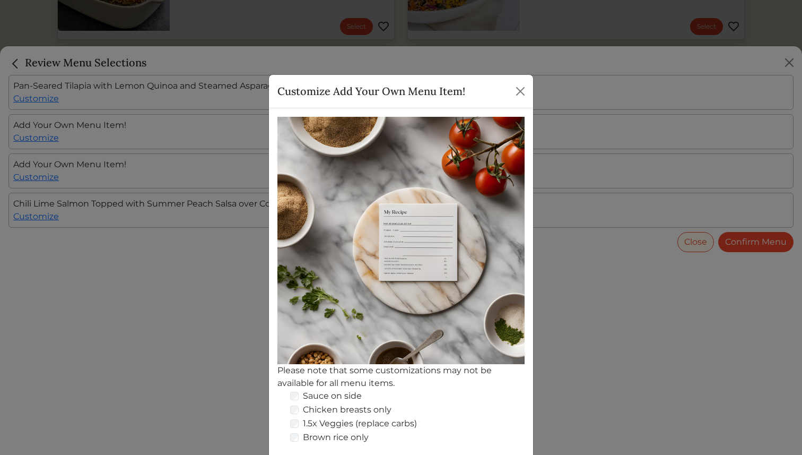
scroll to position [94, 0]
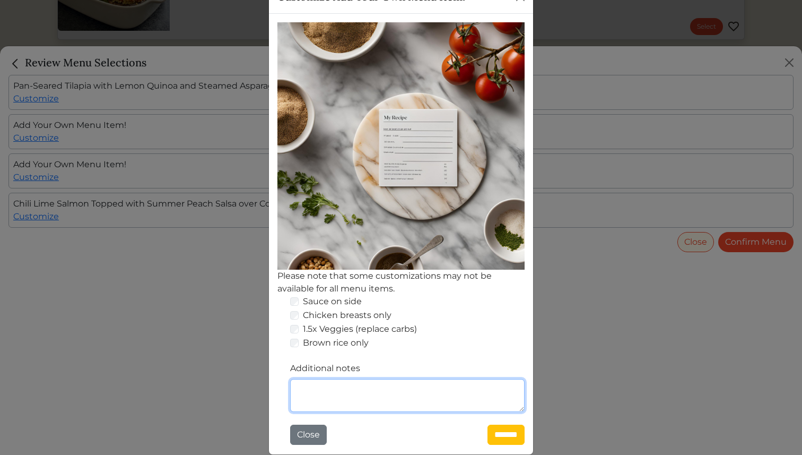
click at [335, 384] on textarea "Additional notes" at bounding box center [407, 395] width 235 height 33
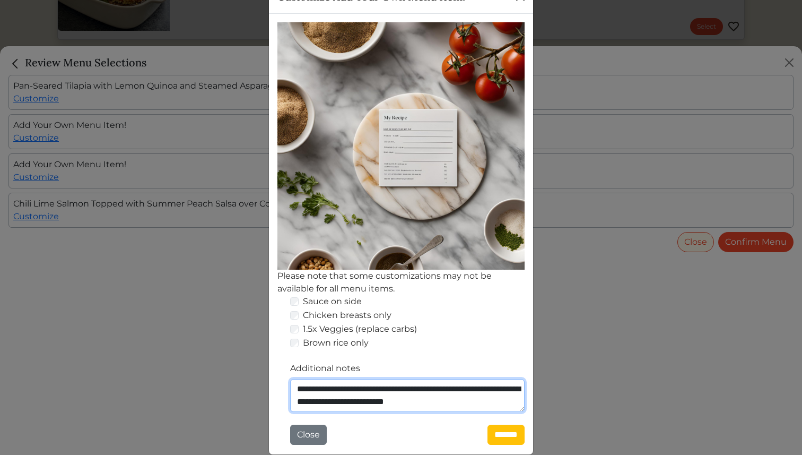
type textarea "**********"
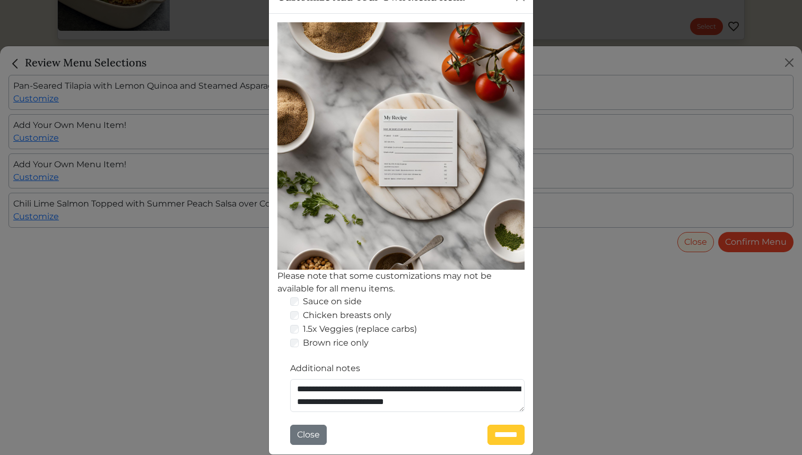
click at [496, 436] on input "*******" at bounding box center [506, 434] width 37 height 20
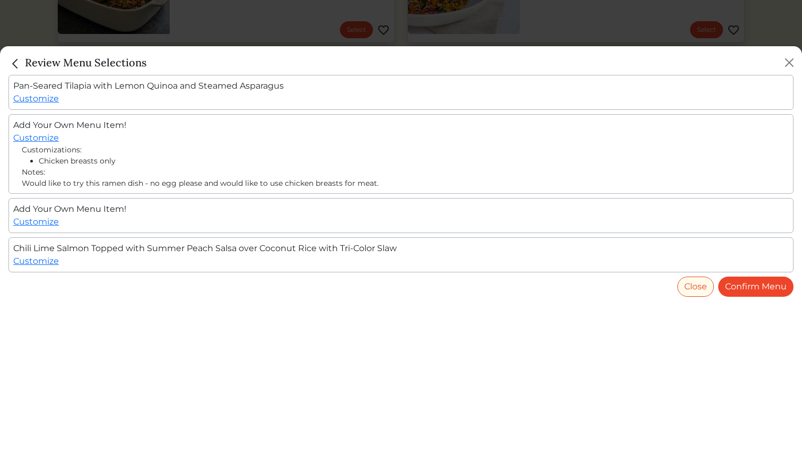
scroll to position [742, 0]
click at [47, 142] on link "Customize" at bounding box center [36, 138] width 46 height 10
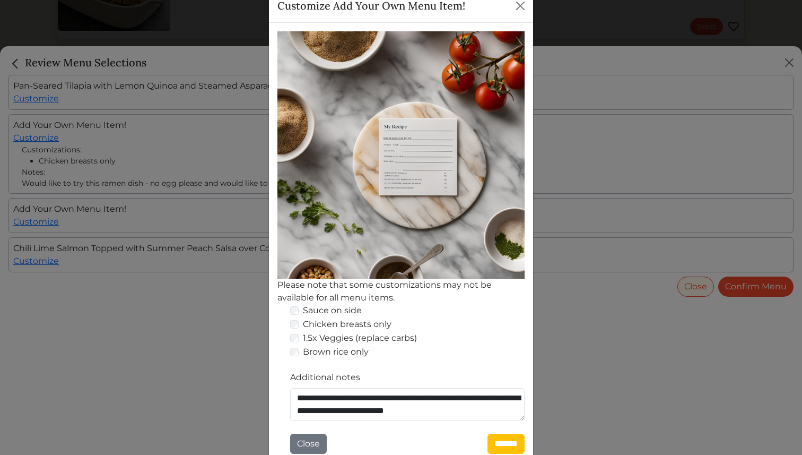
scroll to position [94, 0]
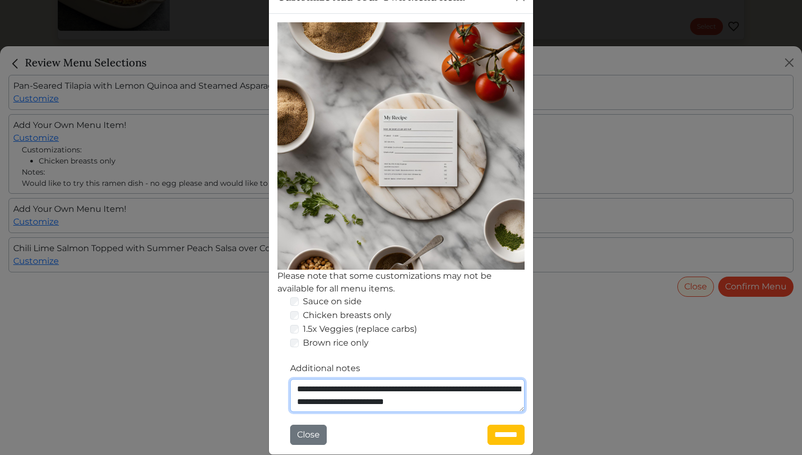
click at [504, 402] on textarea "**********" at bounding box center [407, 395] width 235 height 33
paste textarea "**********"
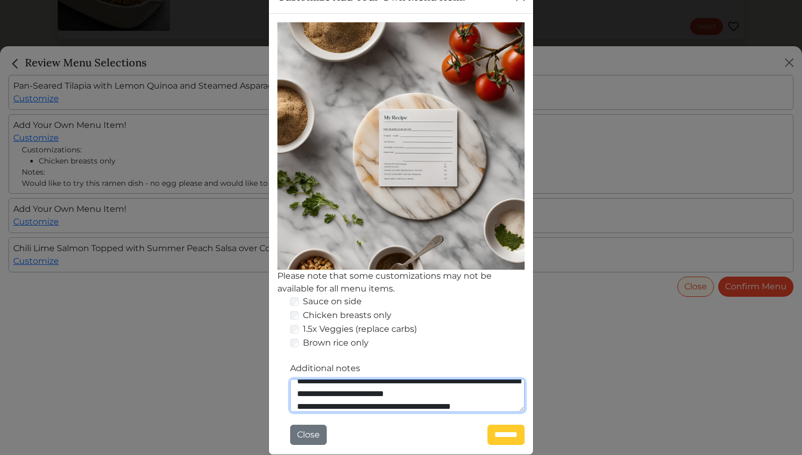
type textarea "**********"
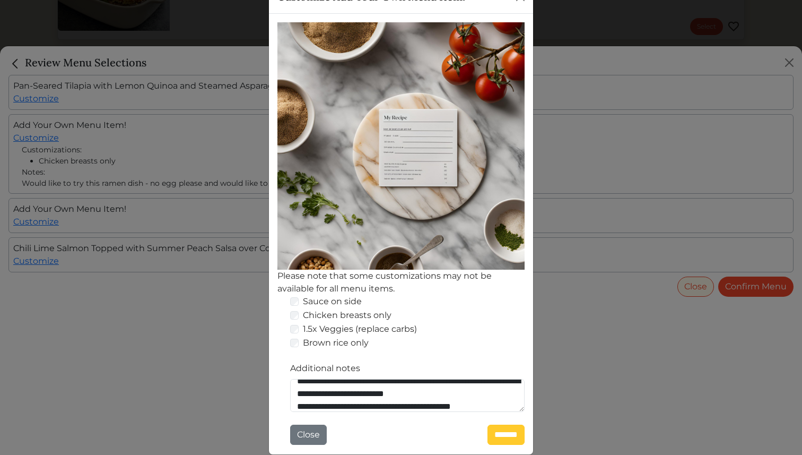
click at [513, 440] on input "*******" at bounding box center [506, 434] width 37 height 20
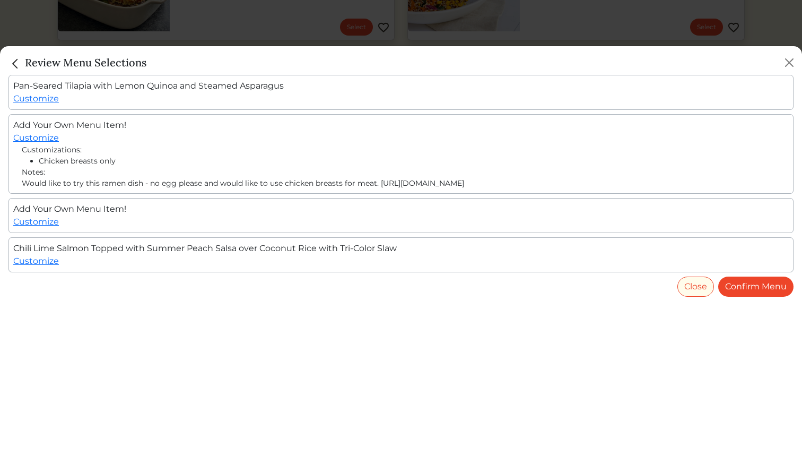
scroll to position [742, 0]
click at [51, 220] on link "Customize" at bounding box center [36, 221] width 46 height 10
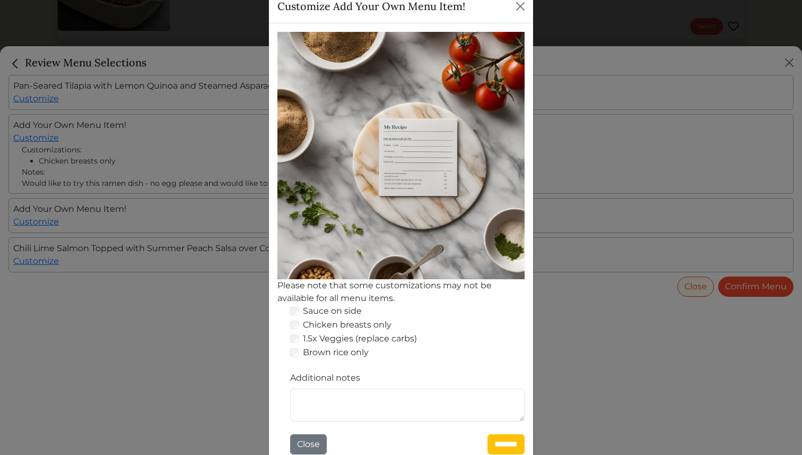
scroll to position [94, 0]
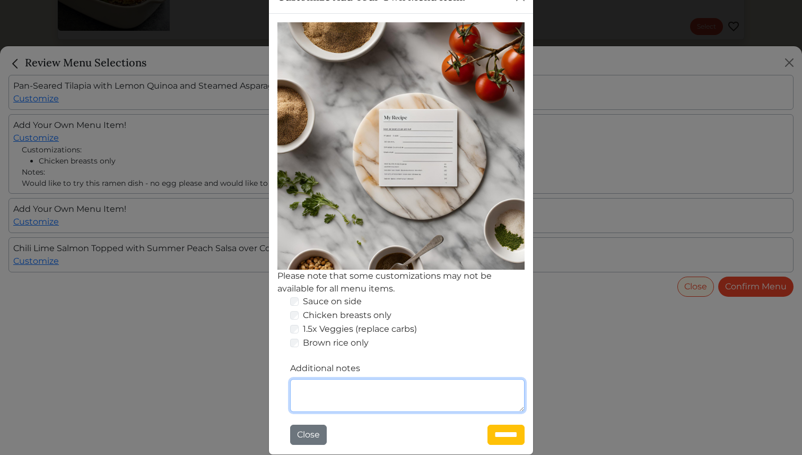
click at [370, 381] on textarea "Additional notes" at bounding box center [407, 395] width 235 height 33
click at [507, 395] on textarea "**********" at bounding box center [407, 395] width 235 height 33
type textarea "**********"
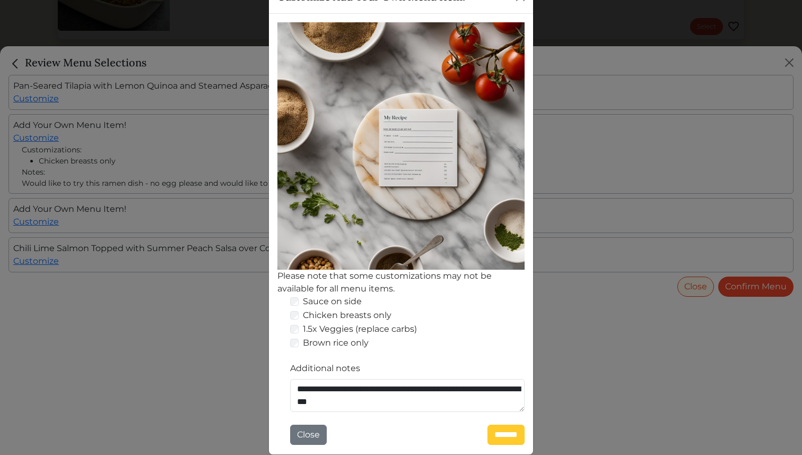
click at [501, 434] on input "*******" at bounding box center [506, 434] width 37 height 20
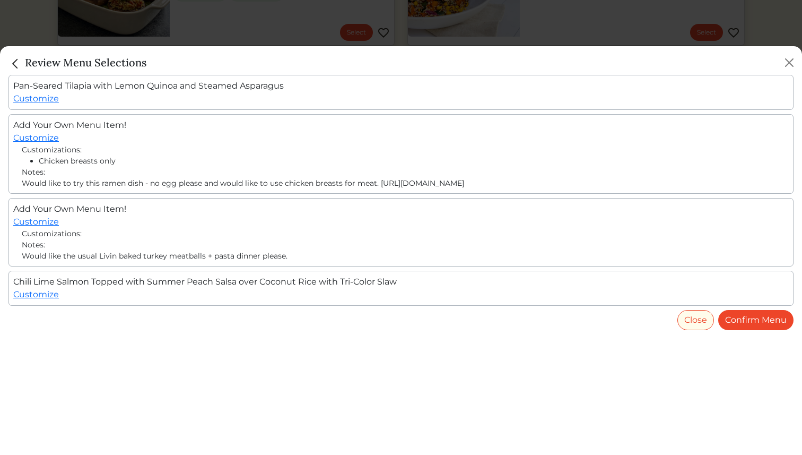
scroll to position [742, 0]
click at [38, 96] on link "Customize" at bounding box center [36, 98] width 46 height 10
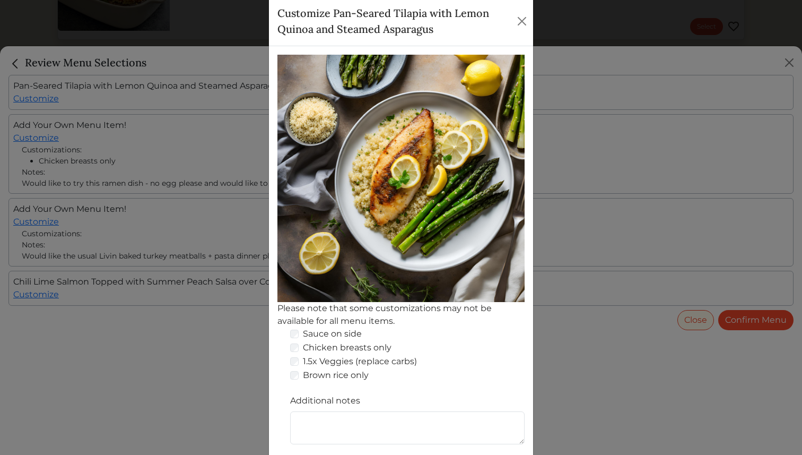
scroll to position [110, 0]
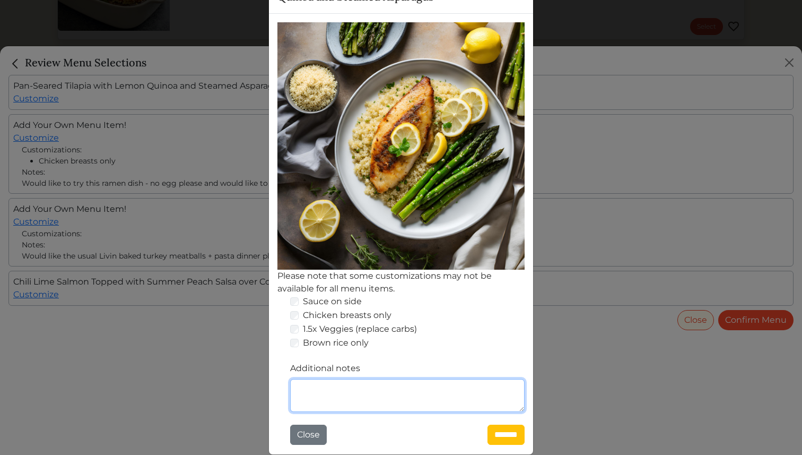
click at [330, 400] on textarea "Additional notes" at bounding box center [407, 395] width 235 height 33
type textarea "**********"
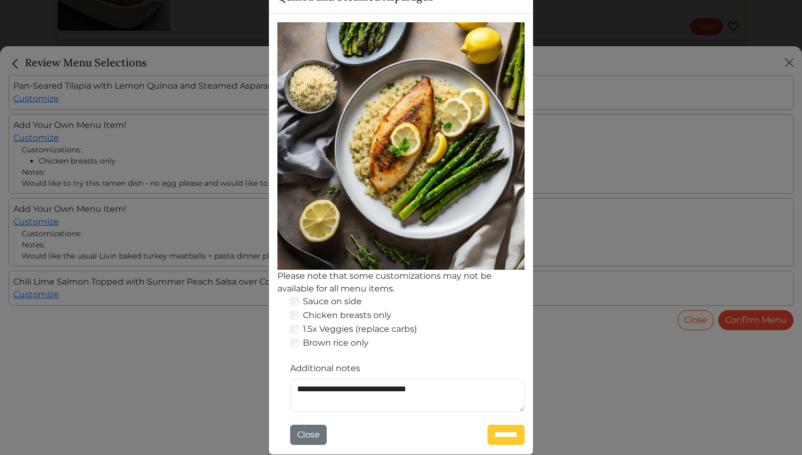
click at [511, 430] on input "*******" at bounding box center [506, 434] width 37 height 20
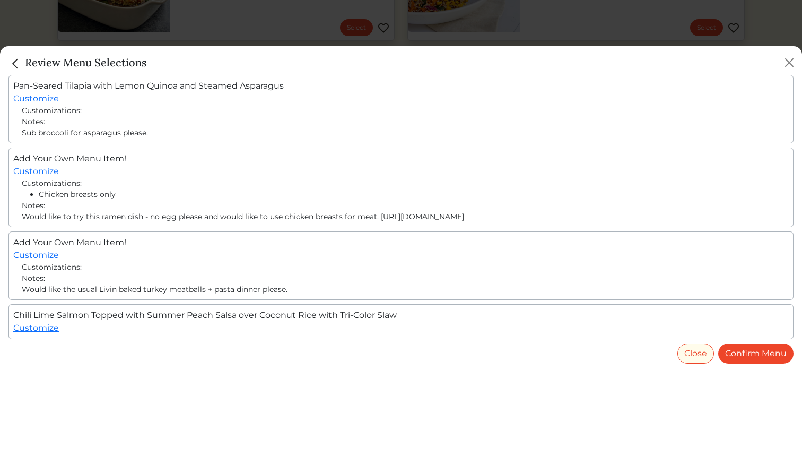
scroll to position [742, 0]
click at [46, 329] on link "Customize" at bounding box center [36, 328] width 46 height 10
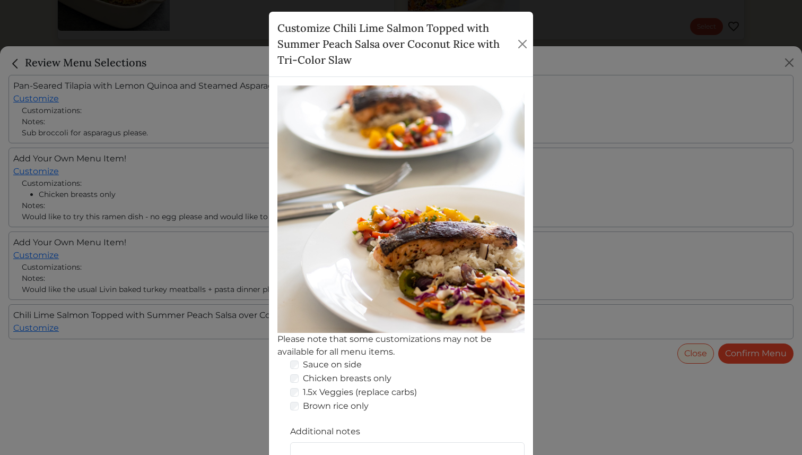
scroll to position [126, 0]
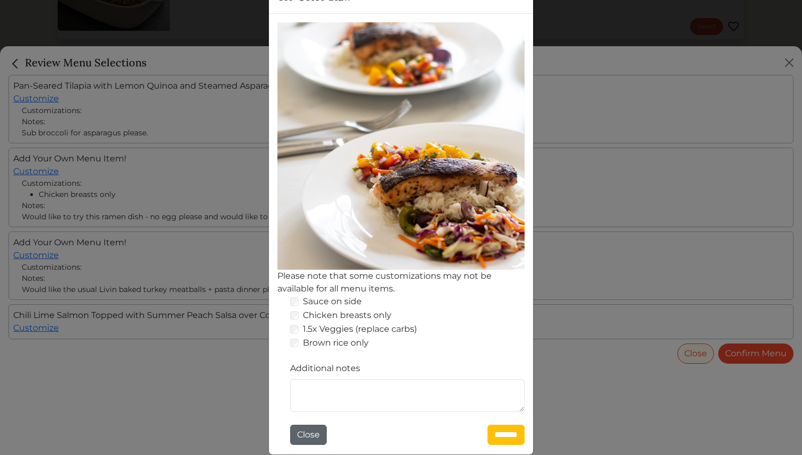
click at [315, 438] on button "Close" at bounding box center [308, 434] width 37 height 20
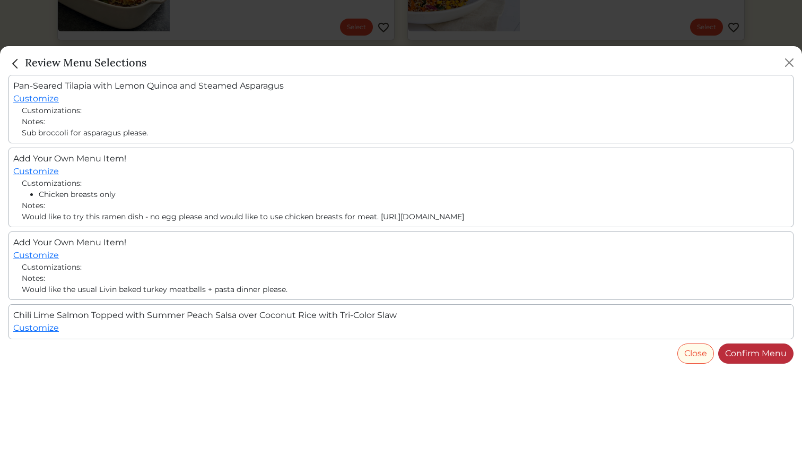
scroll to position [742, 0]
click at [774, 354] on link "Confirm Menu" at bounding box center [755, 353] width 75 height 20
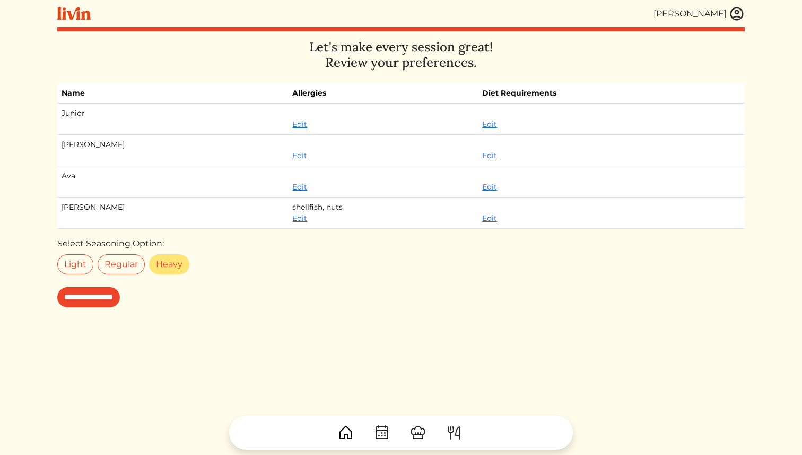
click at [170, 270] on label "Heavy" at bounding box center [169, 264] width 40 height 20
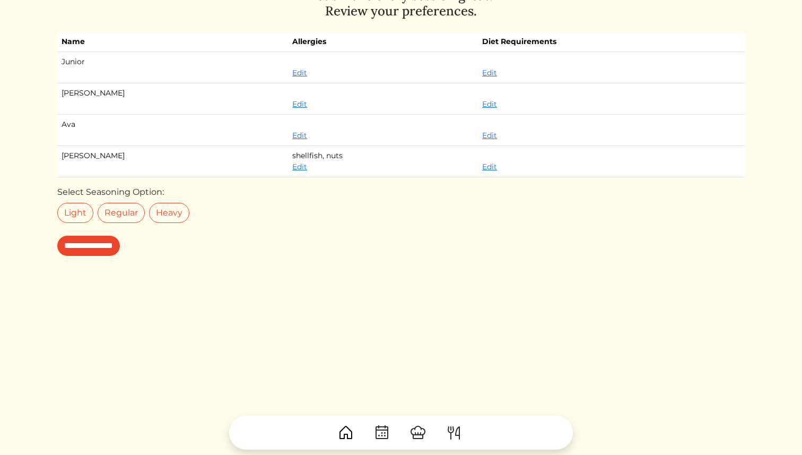
scroll to position [57, 0]
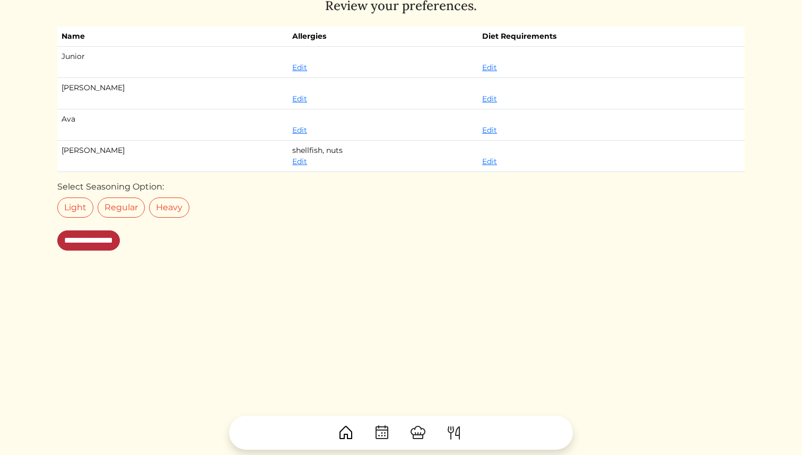
click at [104, 240] on input "**********" at bounding box center [88, 240] width 63 height 20
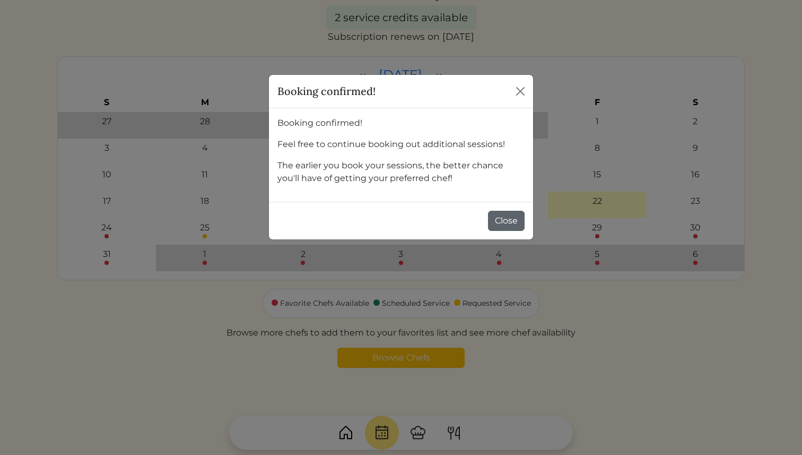
click at [506, 217] on button "Close" at bounding box center [506, 221] width 37 height 20
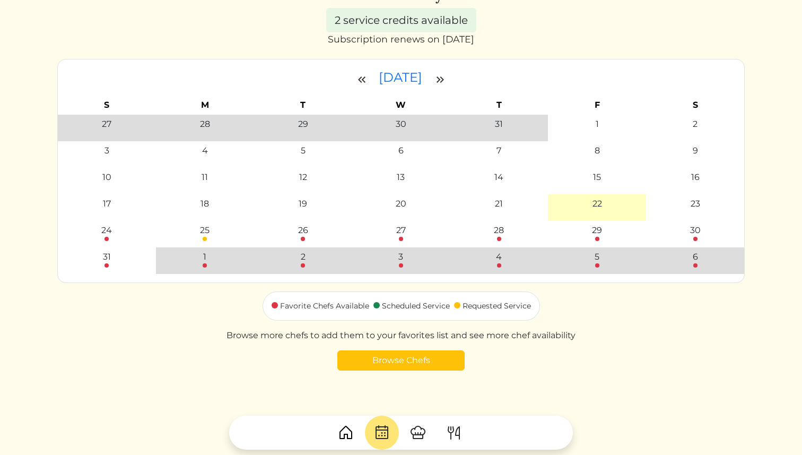
scroll to position [57, 0]
